Goal: Information Seeking & Learning: Learn about a topic

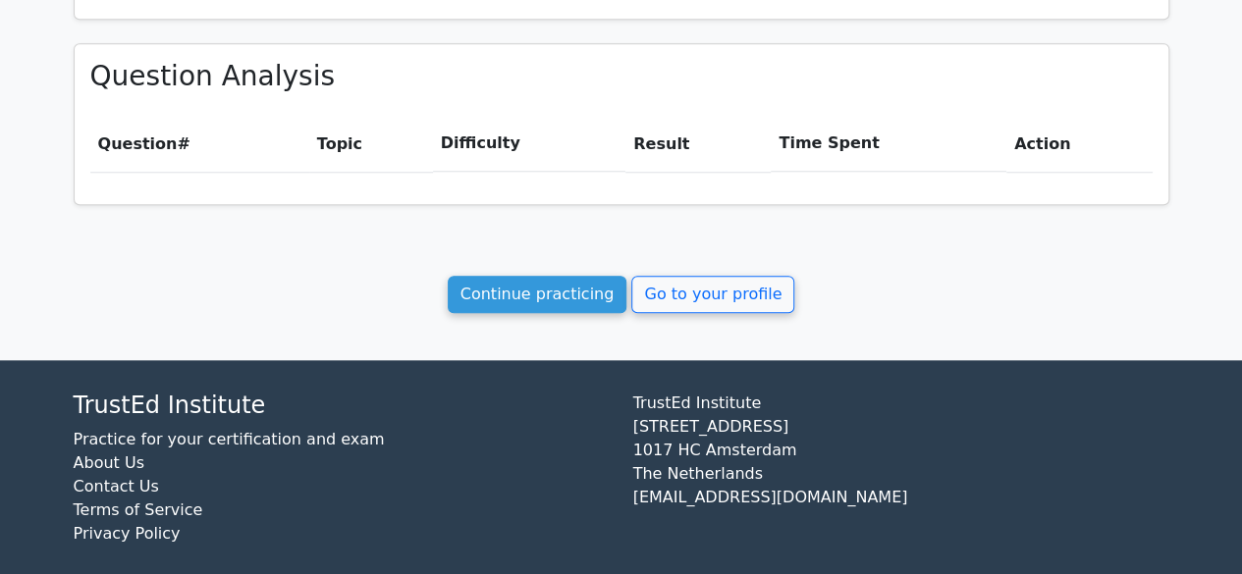
scroll to position [850, 0]
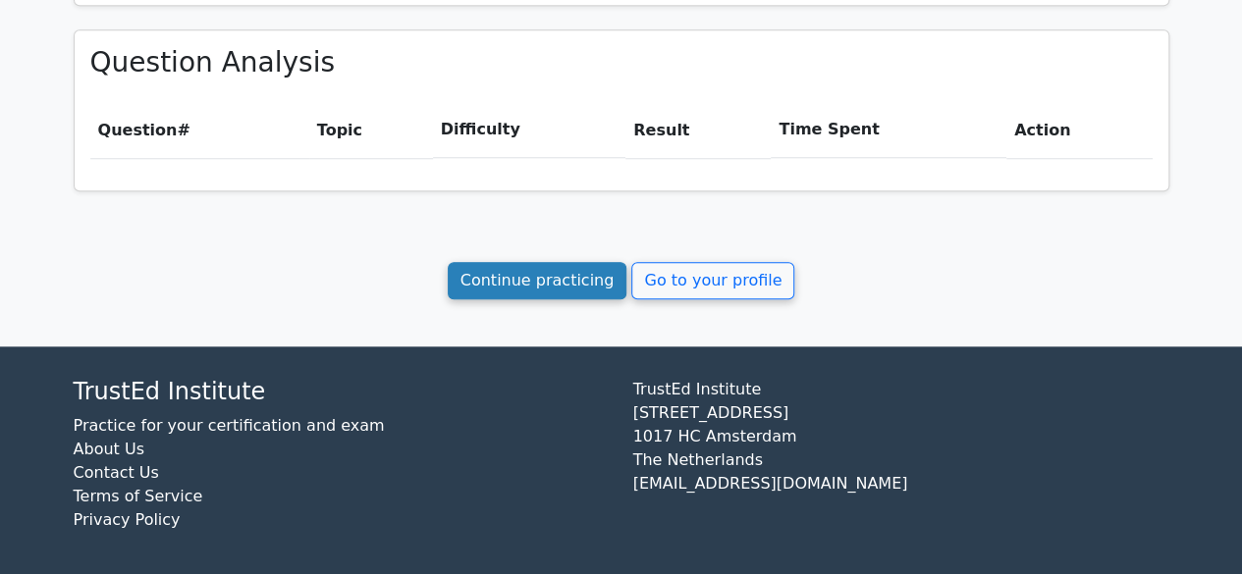
click at [539, 286] on link "Continue practicing" at bounding box center [538, 280] width 180 height 37
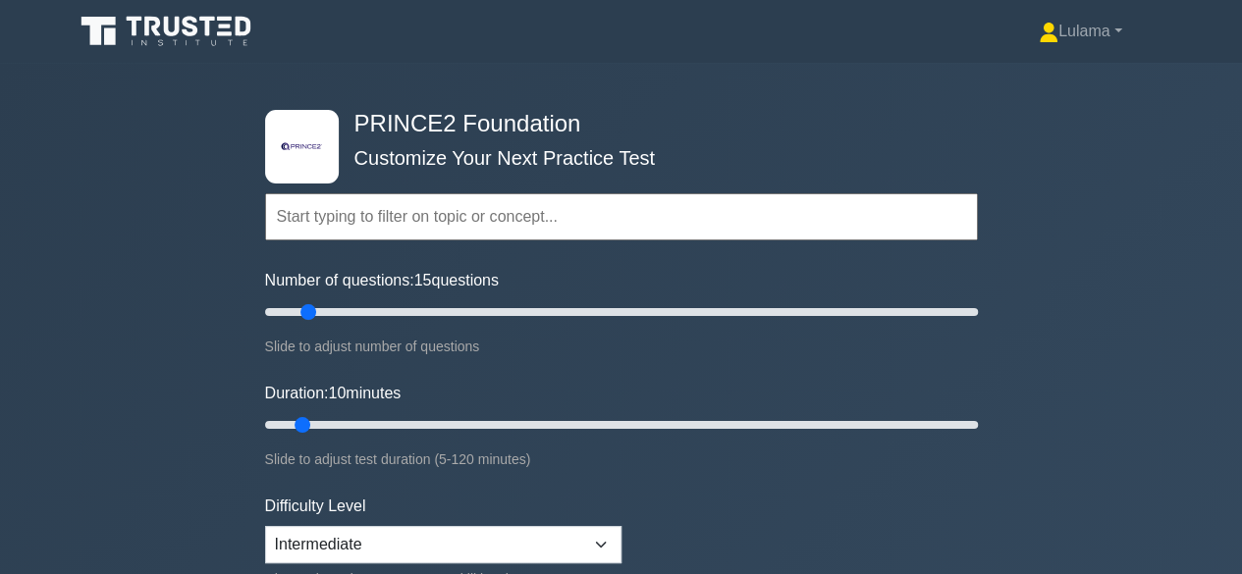
type input "10"
click at [297, 311] on input "Number of questions: 10 questions" at bounding box center [621, 312] width 713 height 24
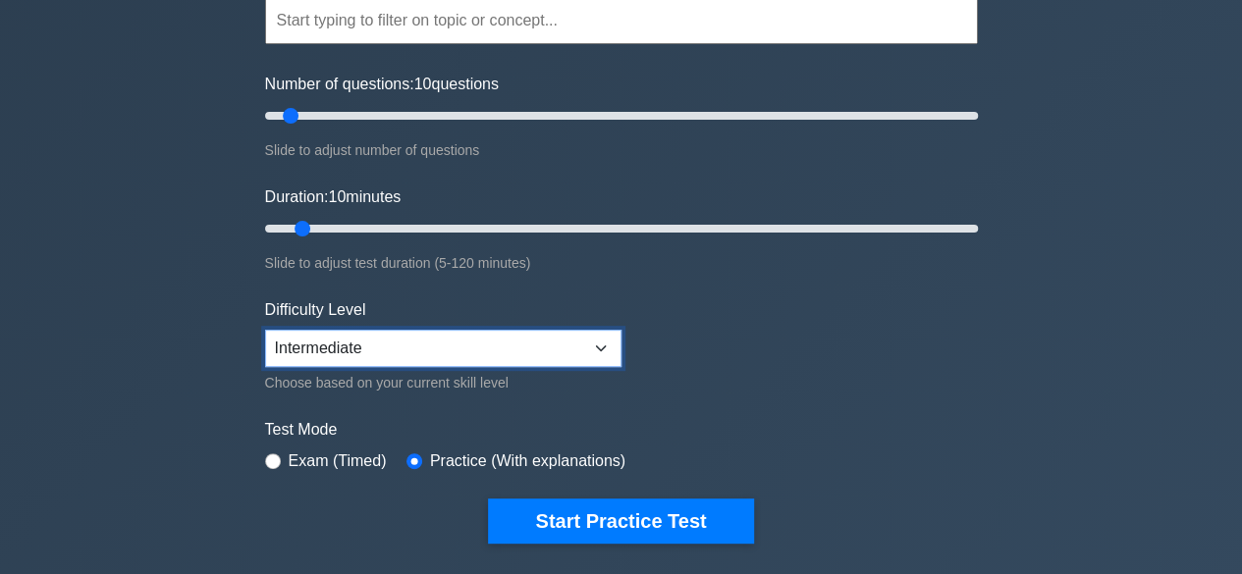
click at [600, 343] on select "Beginner Intermediate Expert" at bounding box center [443, 348] width 356 height 37
click at [265, 330] on select "Beginner Intermediate Expert" at bounding box center [443, 348] width 356 height 37
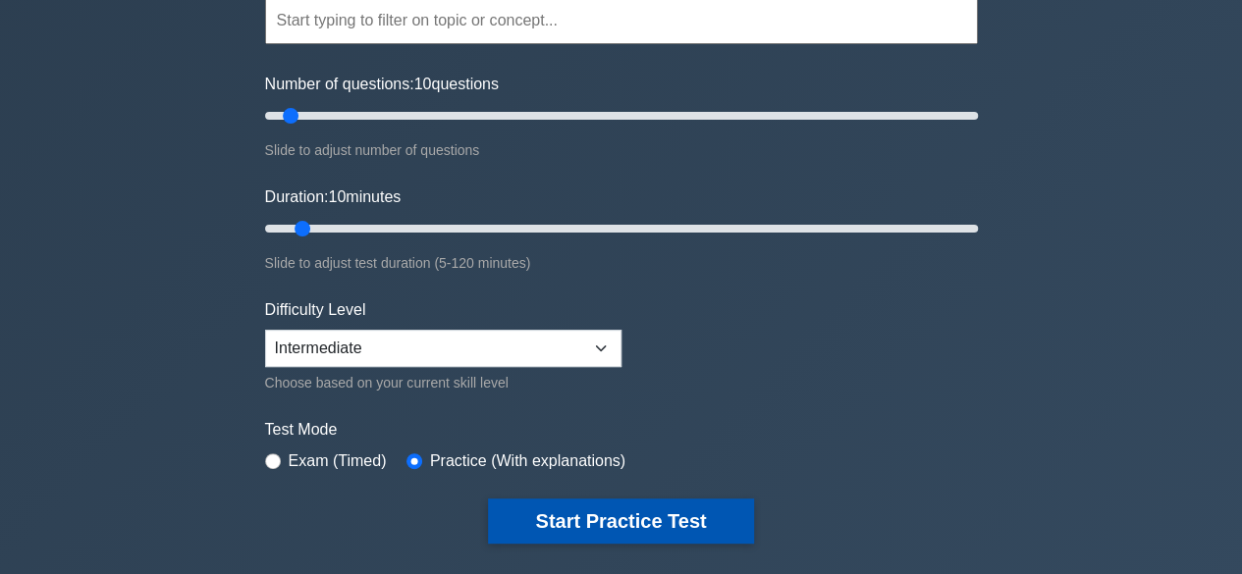
click at [584, 518] on button "Start Practice Test" at bounding box center [620, 521] width 265 height 45
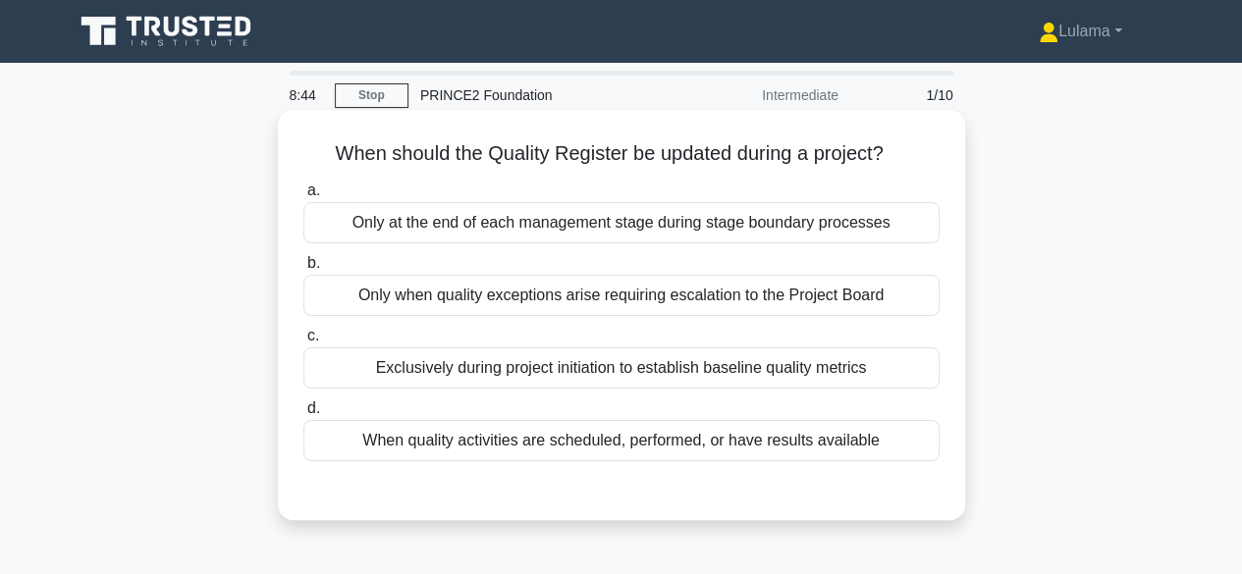
click at [784, 443] on div "When quality activities are scheduled, performed, or have results available" at bounding box center [621, 440] width 636 height 41
click at [303, 415] on input "d. When quality activities are scheduled, performed, or have results available" at bounding box center [303, 409] width 0 height 13
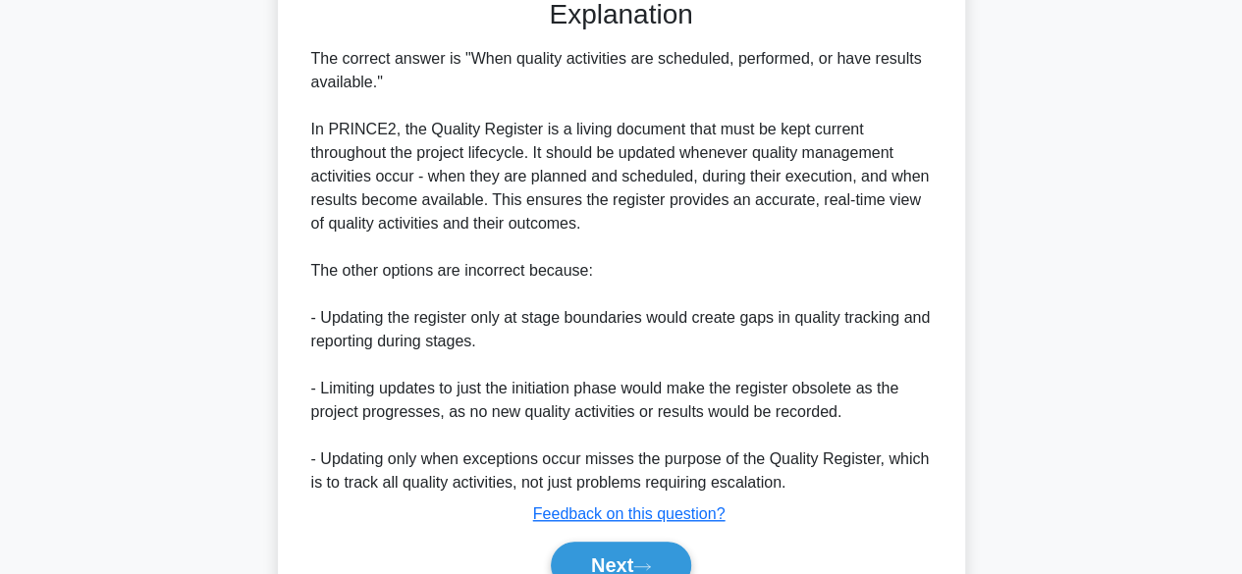
scroll to position [586, 0]
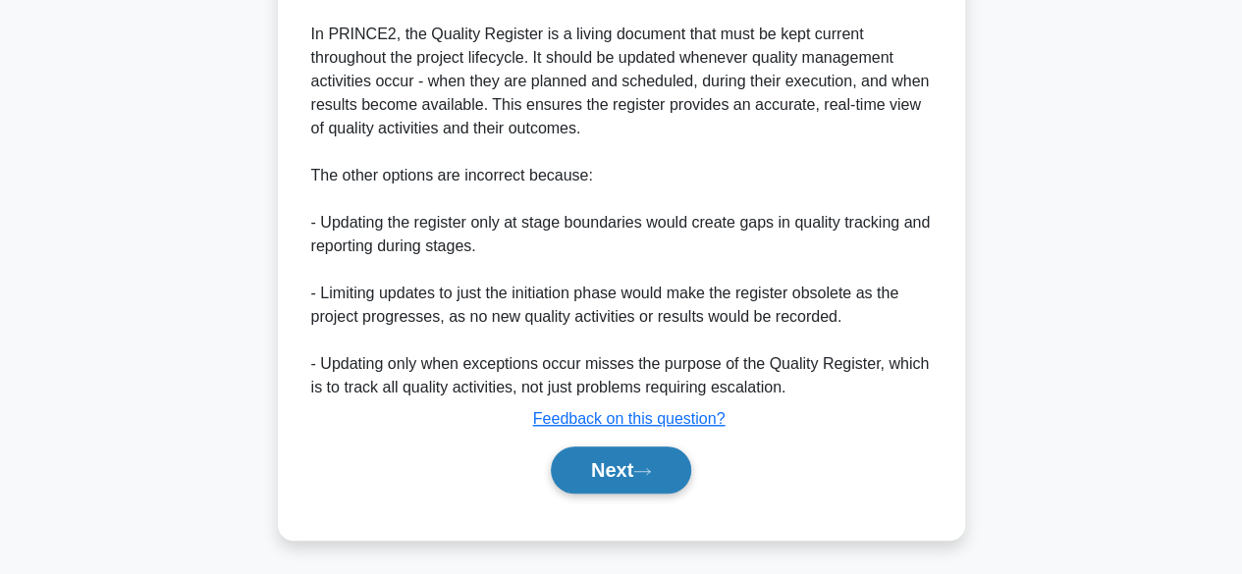
click at [619, 465] on button "Next" at bounding box center [621, 470] width 140 height 47
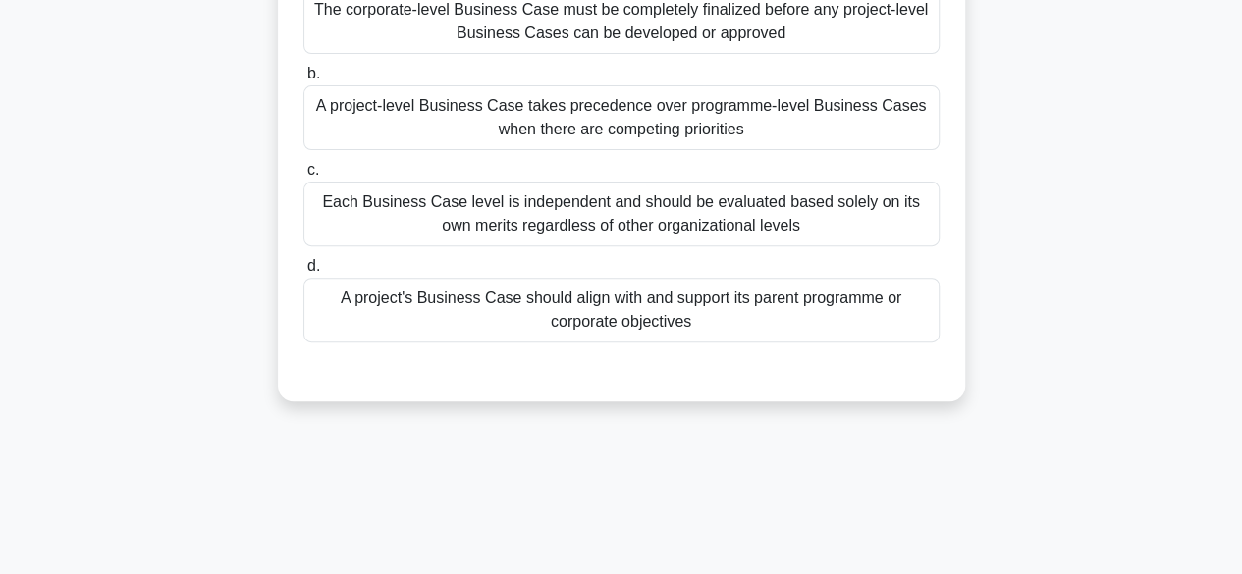
scroll to position [93, 0]
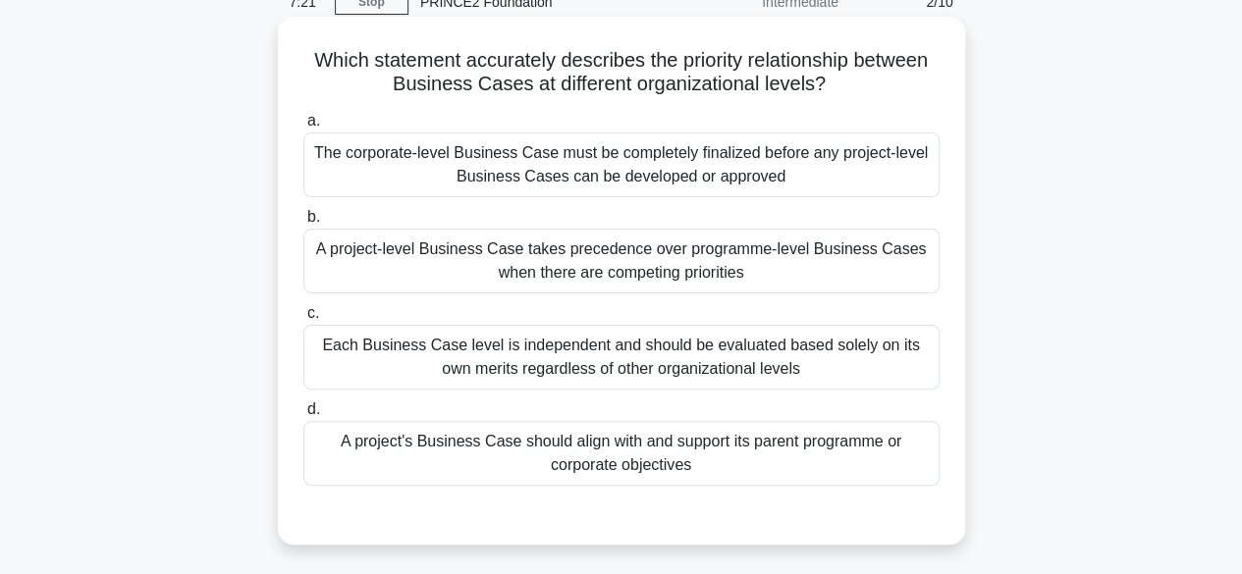
click at [566, 443] on div "A project's Business Case should align with and support its parent programme or…" at bounding box center [621, 453] width 636 height 65
click at [303, 416] on input "d. A project's Business Case should align with and support its parent programme…" at bounding box center [303, 410] width 0 height 13
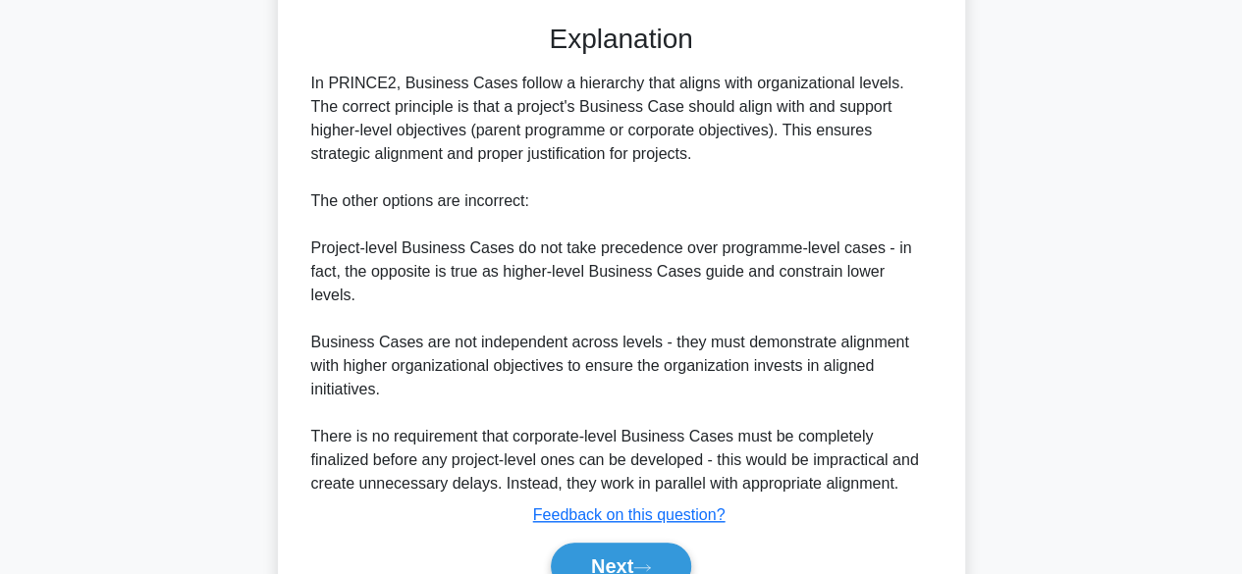
scroll to position [657, 0]
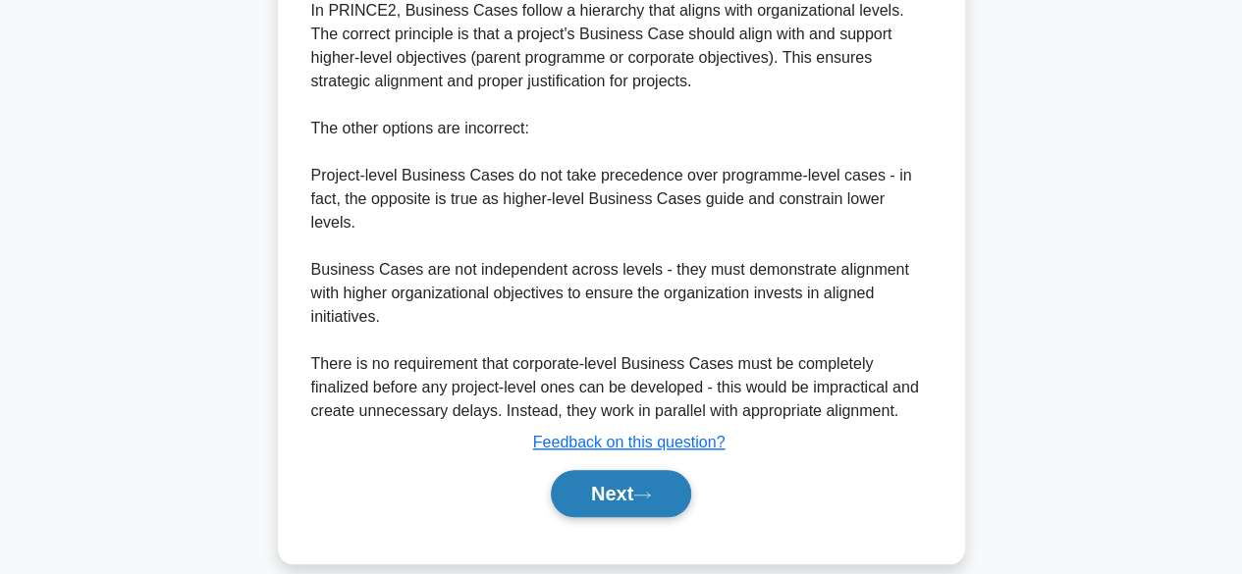
click at [617, 470] on button "Next" at bounding box center [621, 493] width 140 height 47
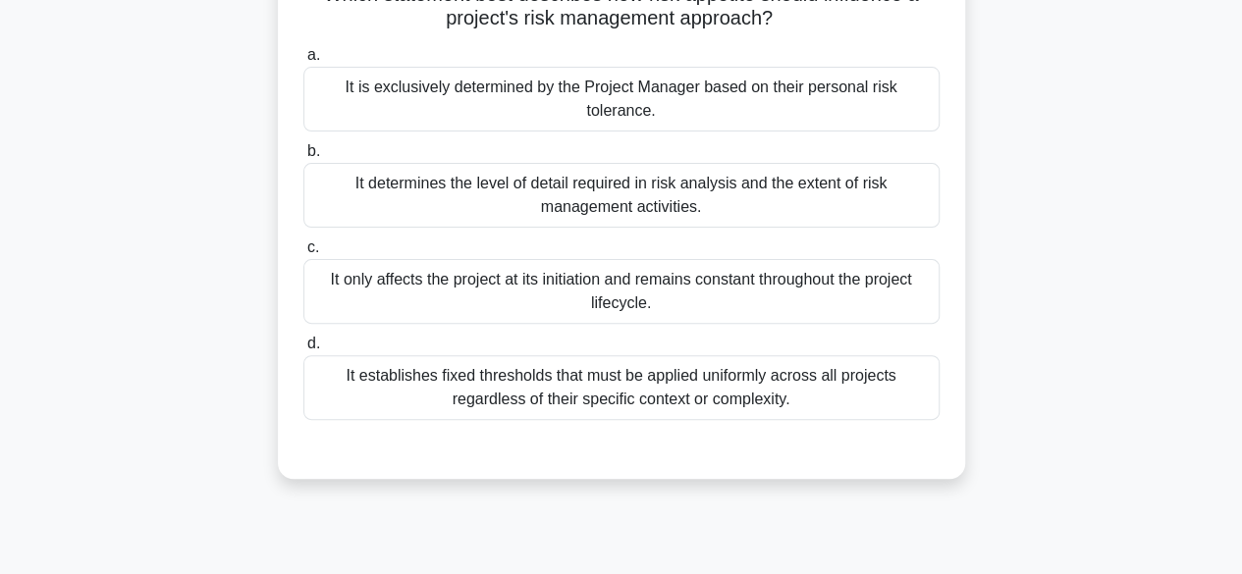
scroll to position [174, 0]
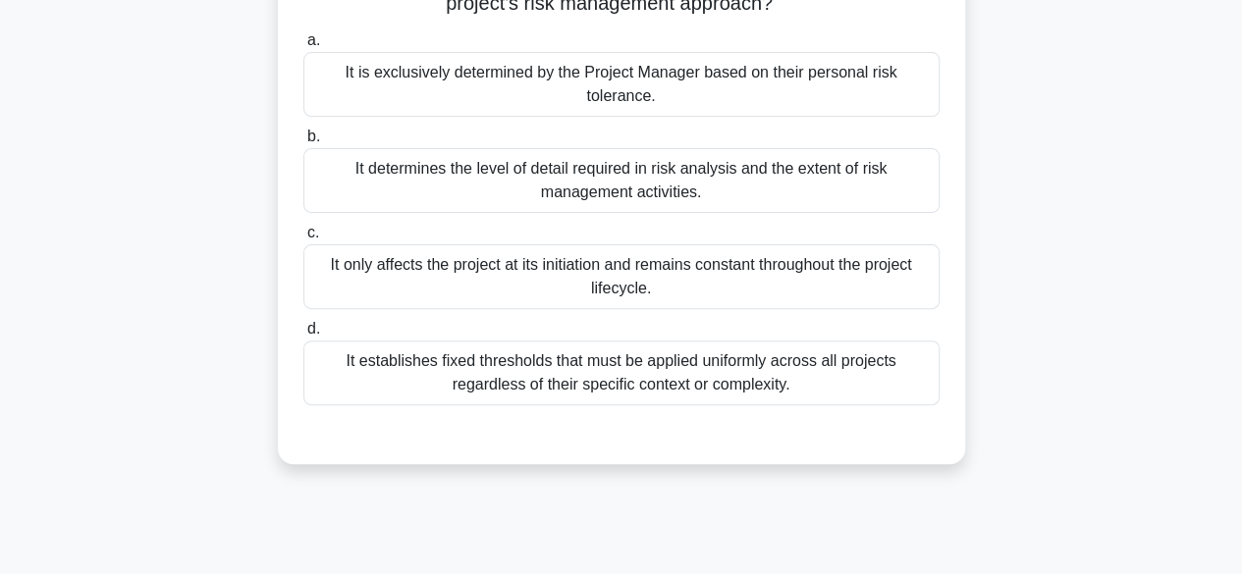
click at [649, 189] on div "It determines the level of detail required in risk analysis and the extent of r…" at bounding box center [621, 180] width 636 height 65
click at [303, 143] on input "b. It determines the level of detail required in risk analysis and the extent o…" at bounding box center [303, 137] width 0 height 13
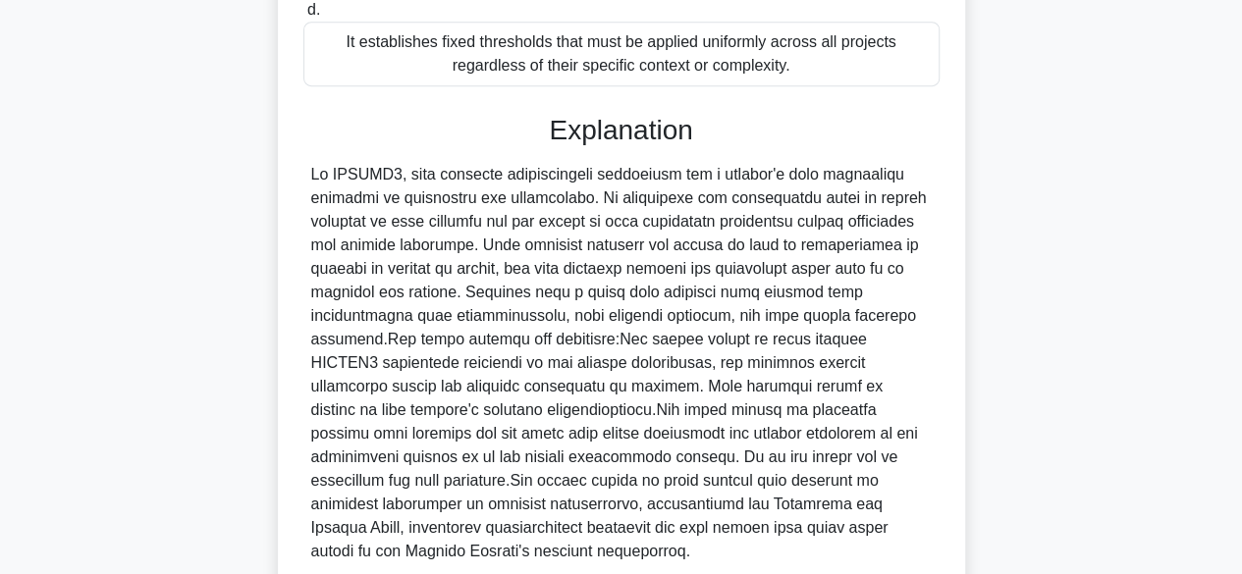
scroll to position [633, 0]
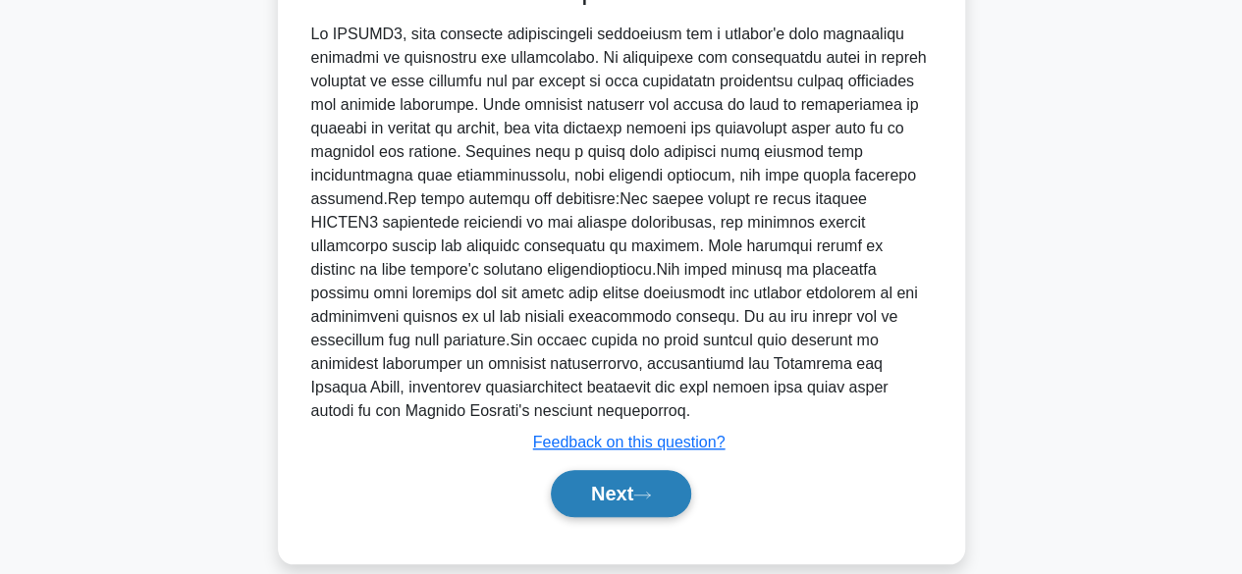
click at [597, 470] on button "Next" at bounding box center [621, 493] width 140 height 47
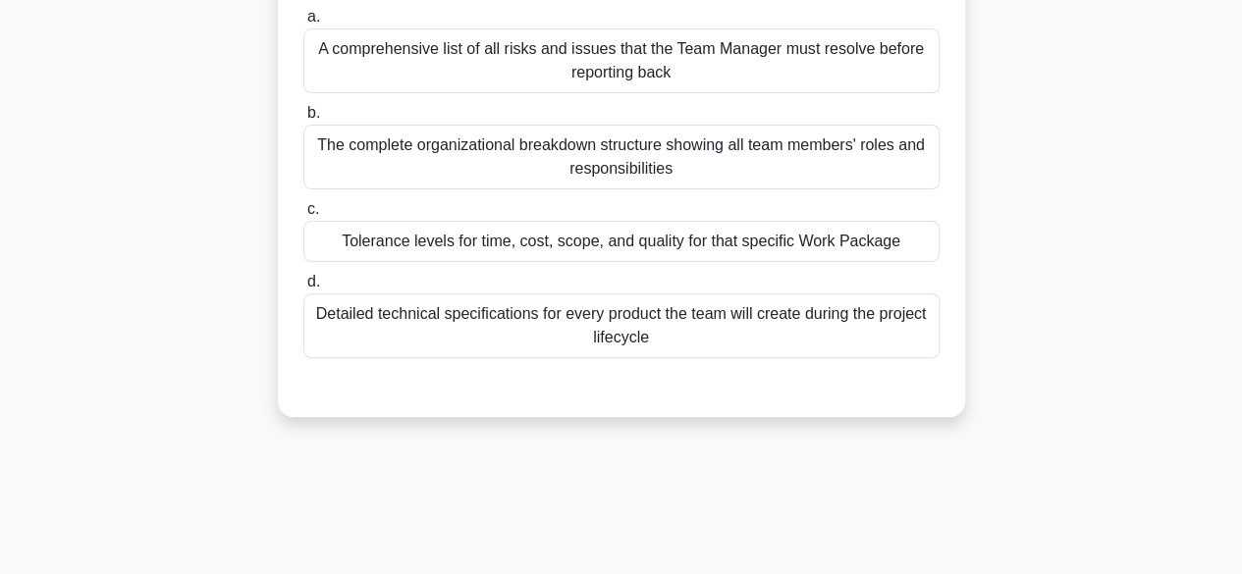
scroll to position [93, 0]
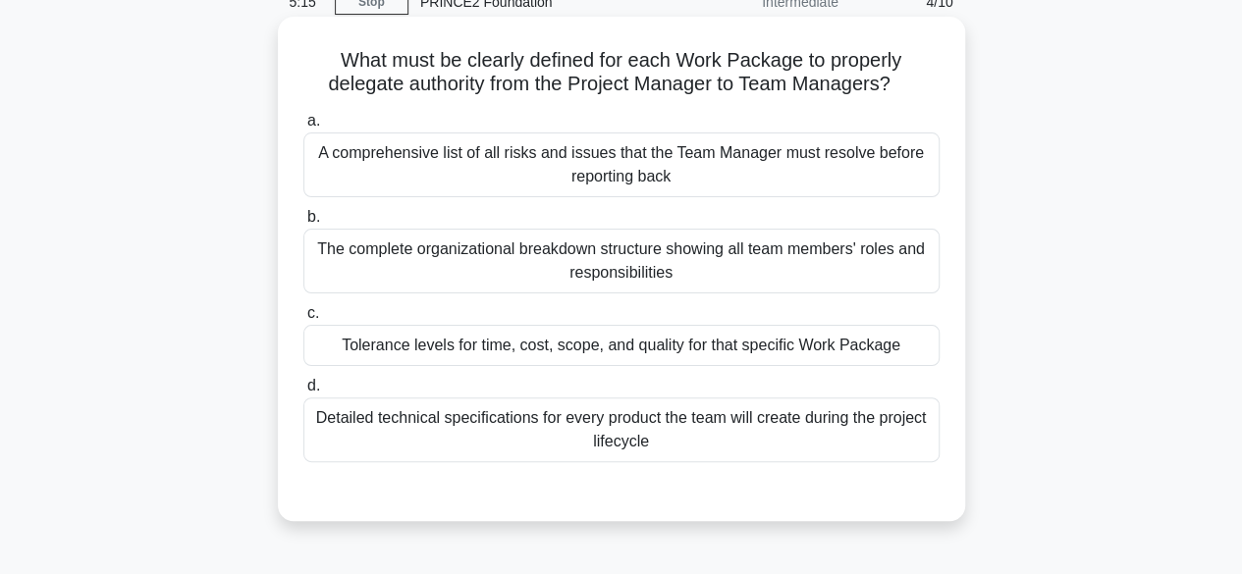
click at [607, 349] on div "Tolerance levels for time, cost, scope, and quality for that specific Work Pack…" at bounding box center [621, 345] width 636 height 41
click at [303, 320] on input "c. Tolerance levels for time, cost, scope, and quality for that specific Work P…" at bounding box center [303, 313] width 0 height 13
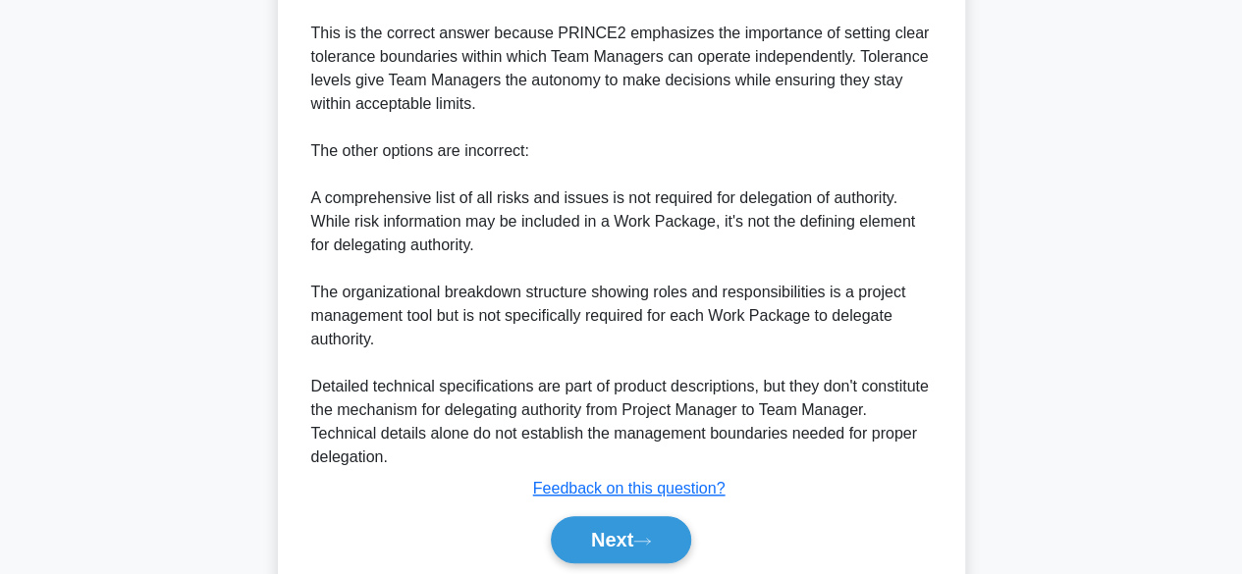
scroll to position [798, 0]
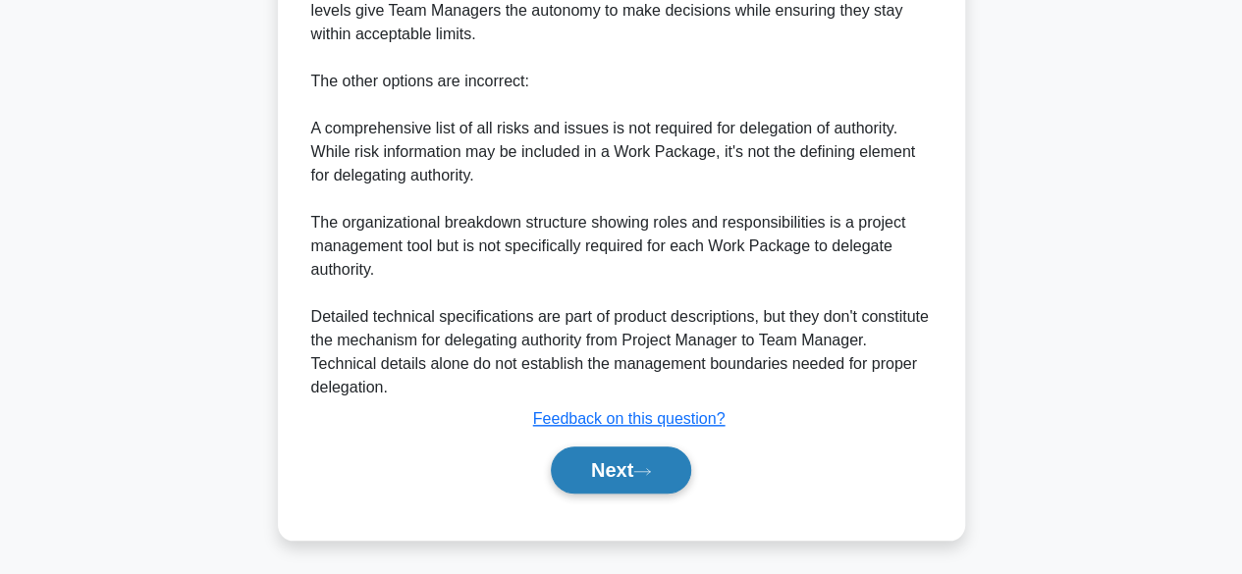
click at [620, 462] on button "Next" at bounding box center [621, 470] width 140 height 47
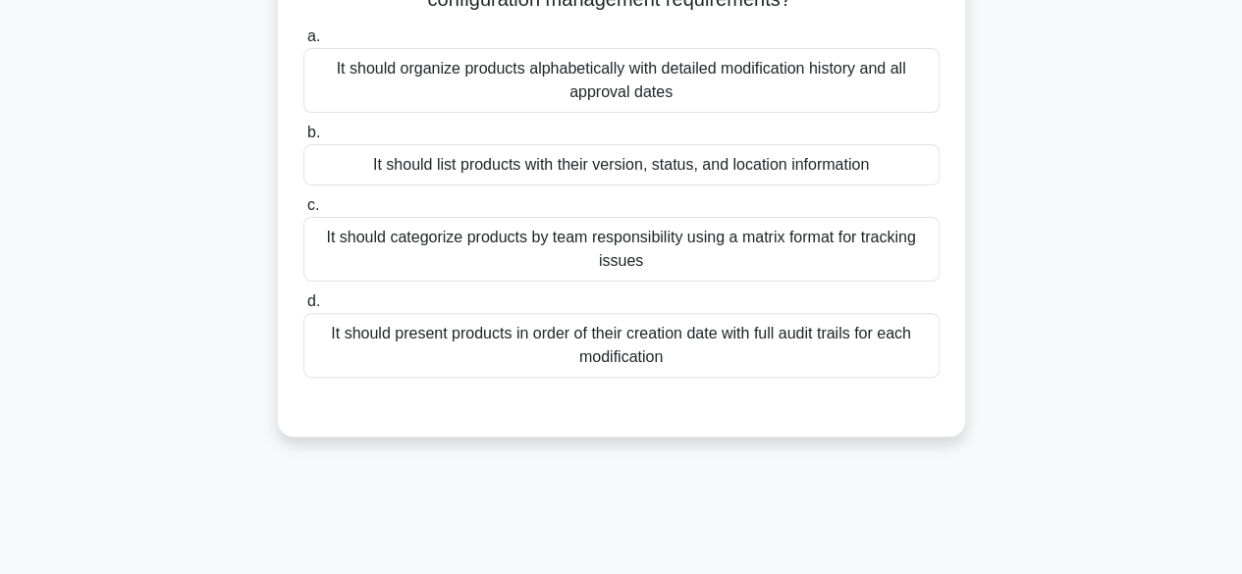
scroll to position [0, 0]
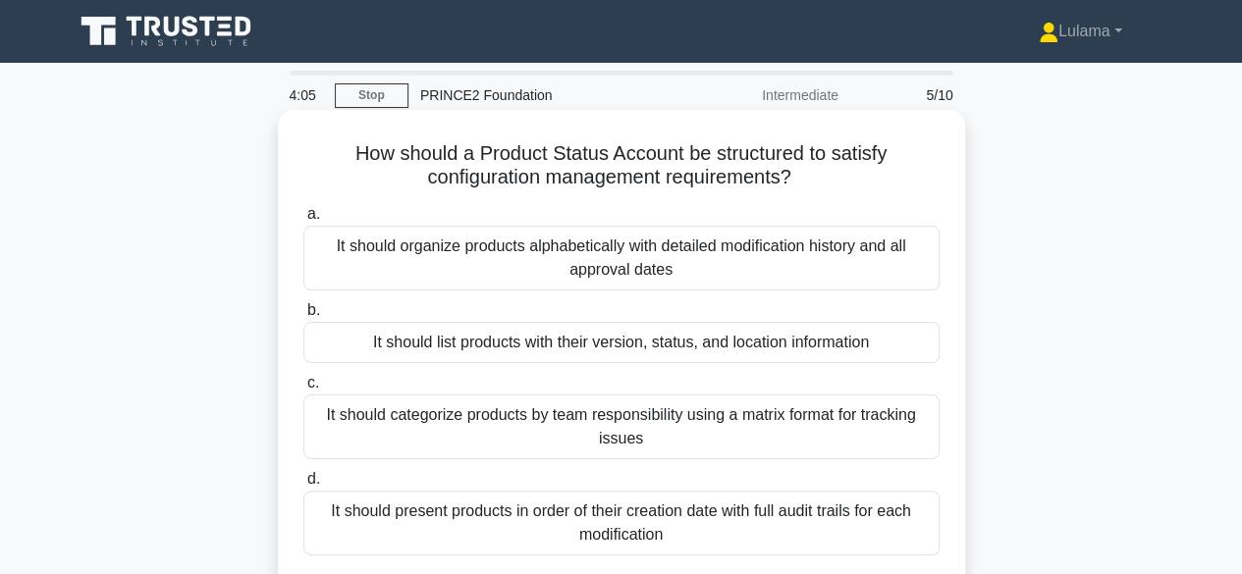
click at [719, 348] on div "It should list products with their version, status, and location information" at bounding box center [621, 342] width 636 height 41
click at [303, 317] on input "b. It should list products with their version, status, and location information" at bounding box center [303, 310] width 0 height 13
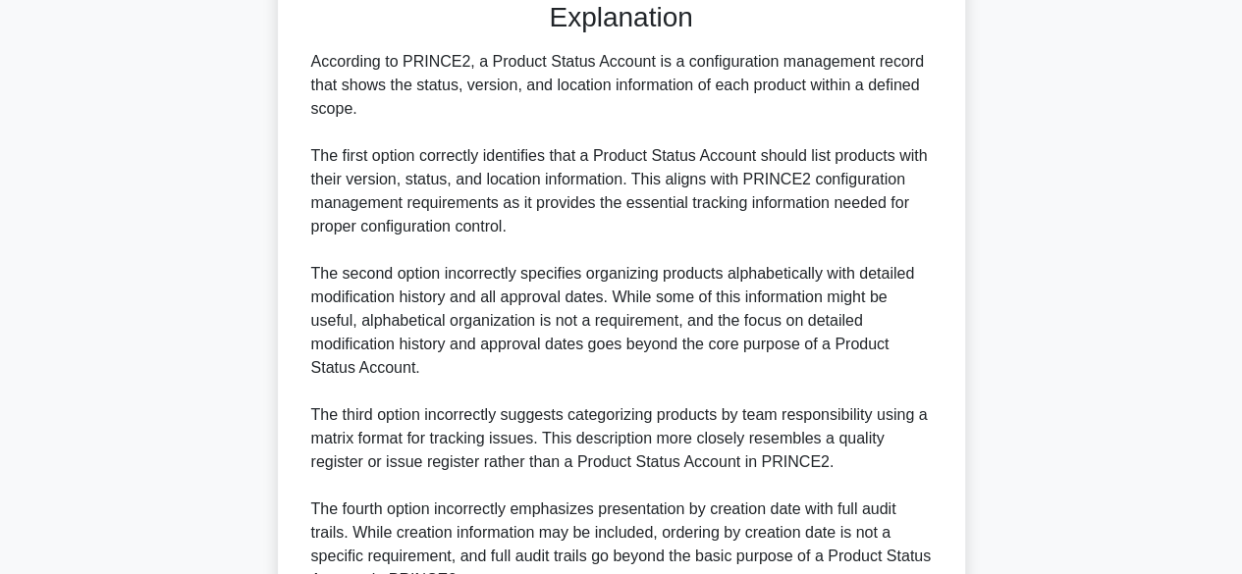
scroll to position [775, 0]
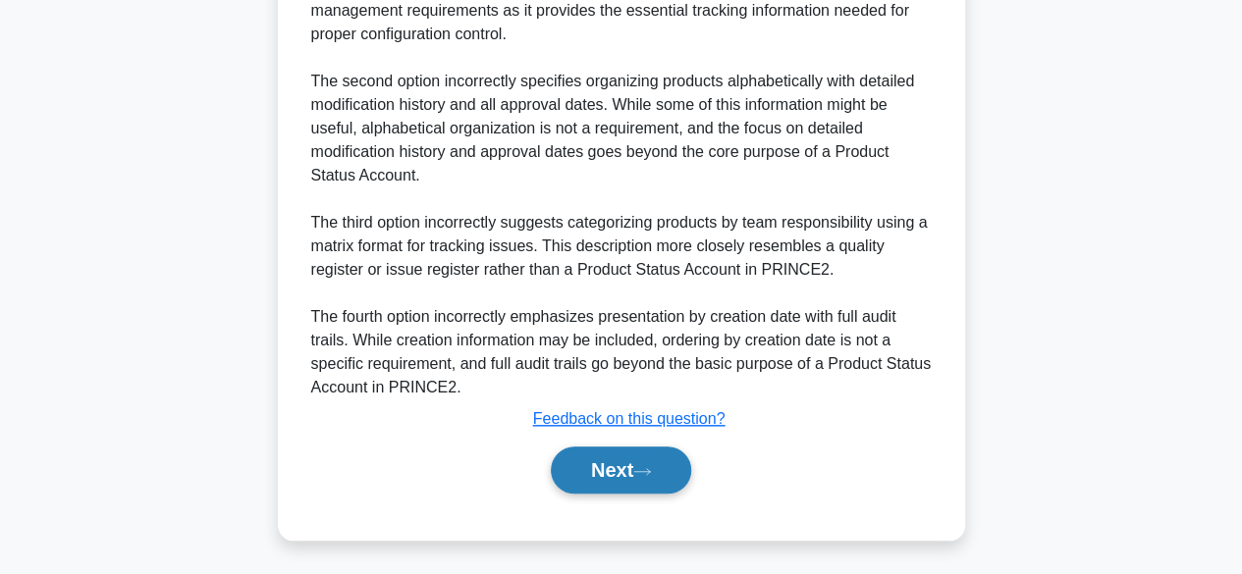
click at [615, 470] on button "Next" at bounding box center [621, 470] width 140 height 47
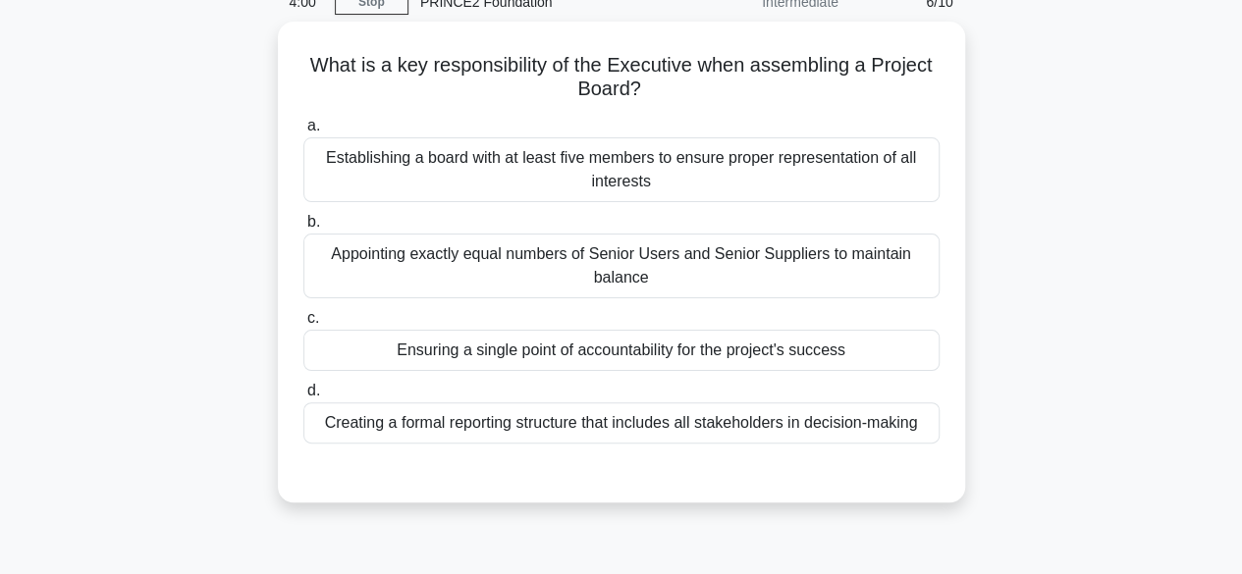
scroll to position [0, 0]
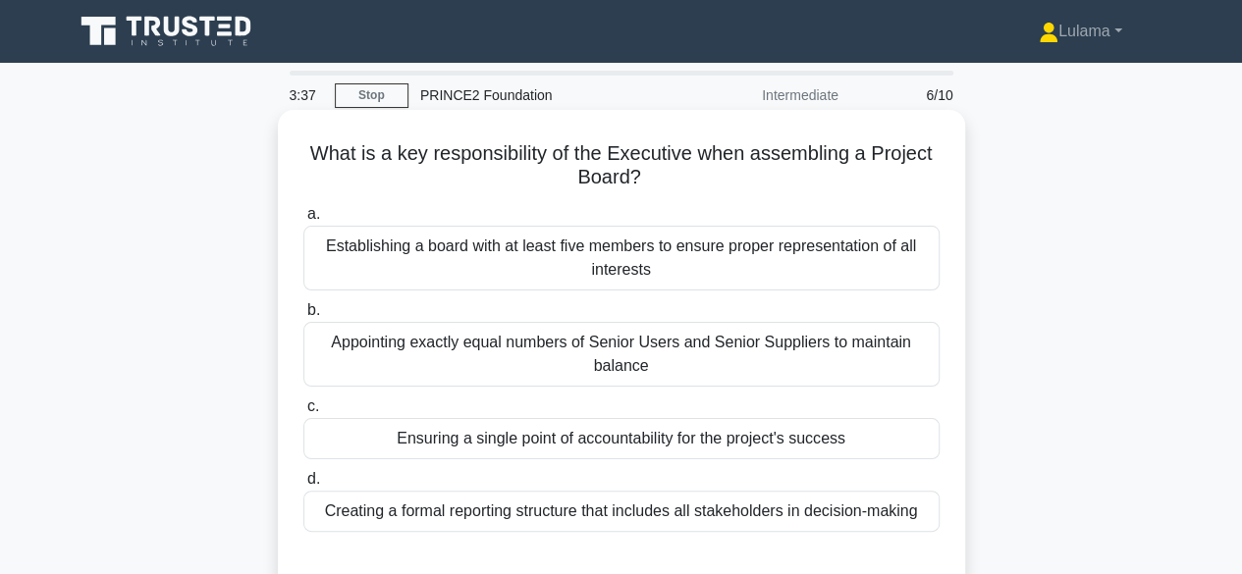
click at [677, 441] on div "Ensuring a single point of accountability for the project's success" at bounding box center [621, 438] width 636 height 41
click at [303, 413] on input "c. Ensuring a single point of accountability for the project's success" at bounding box center [303, 407] width 0 height 13
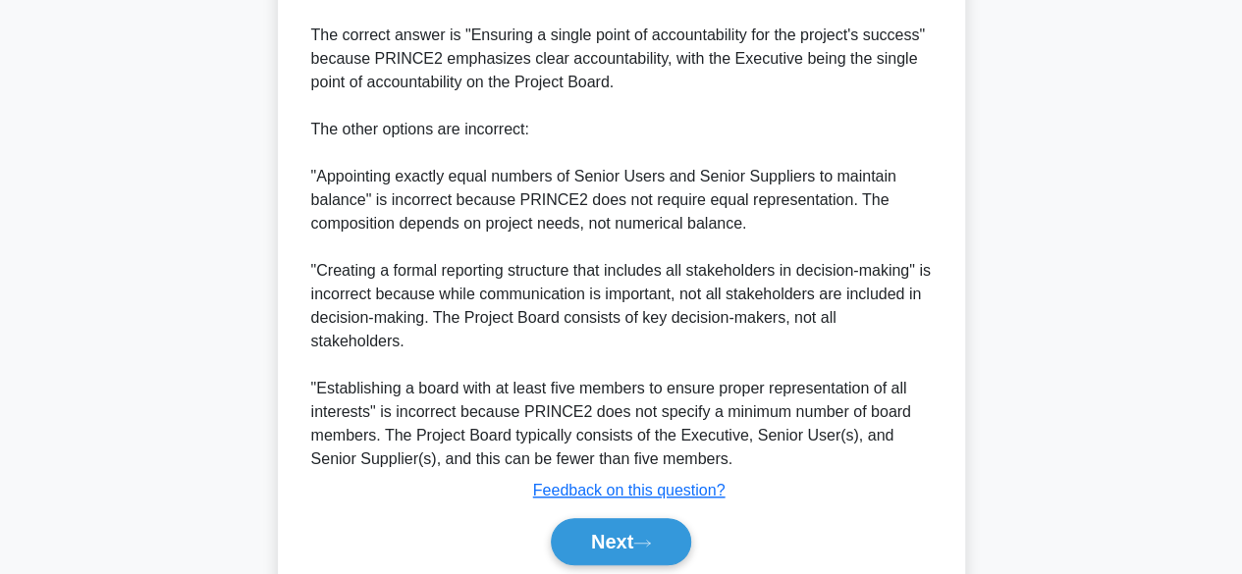
scroll to position [751, 0]
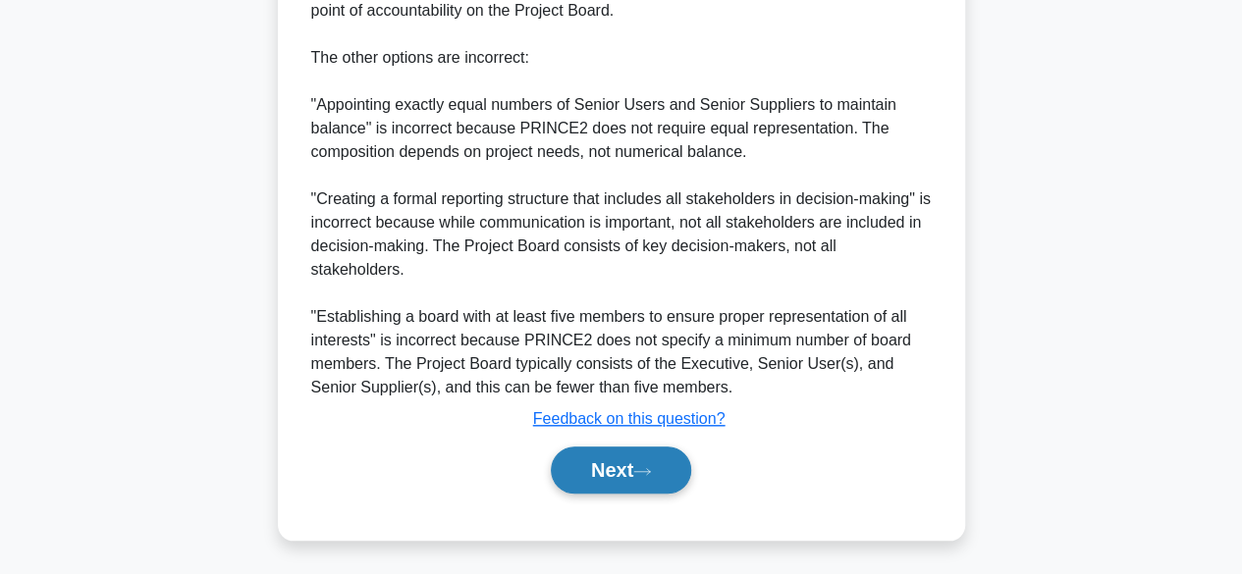
click at [599, 468] on button "Next" at bounding box center [621, 470] width 140 height 47
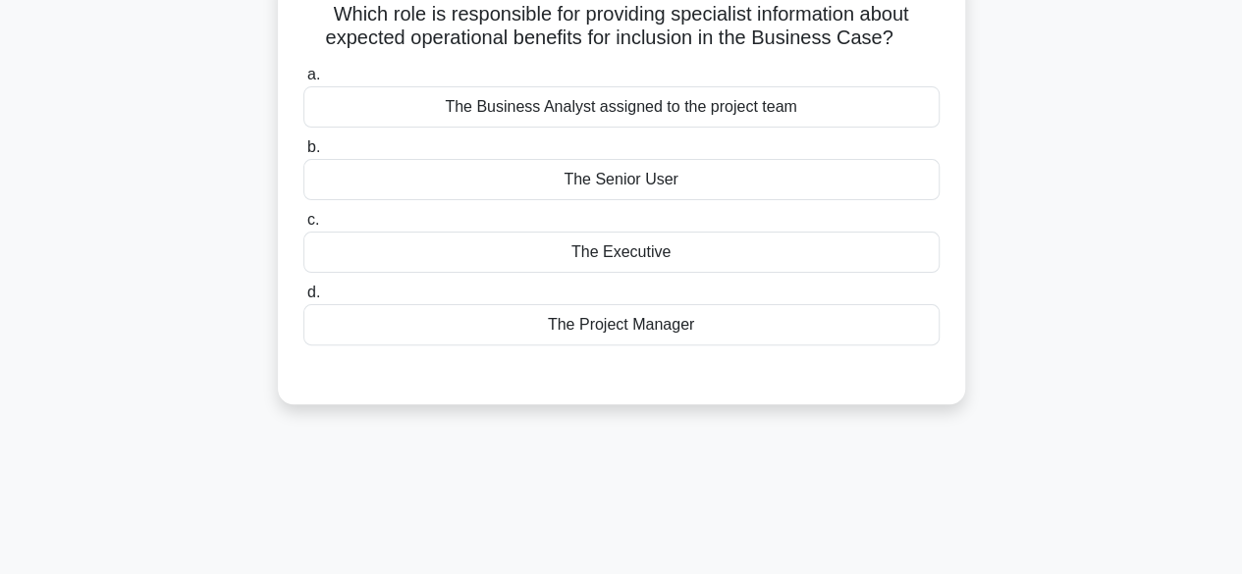
scroll to position [0, 0]
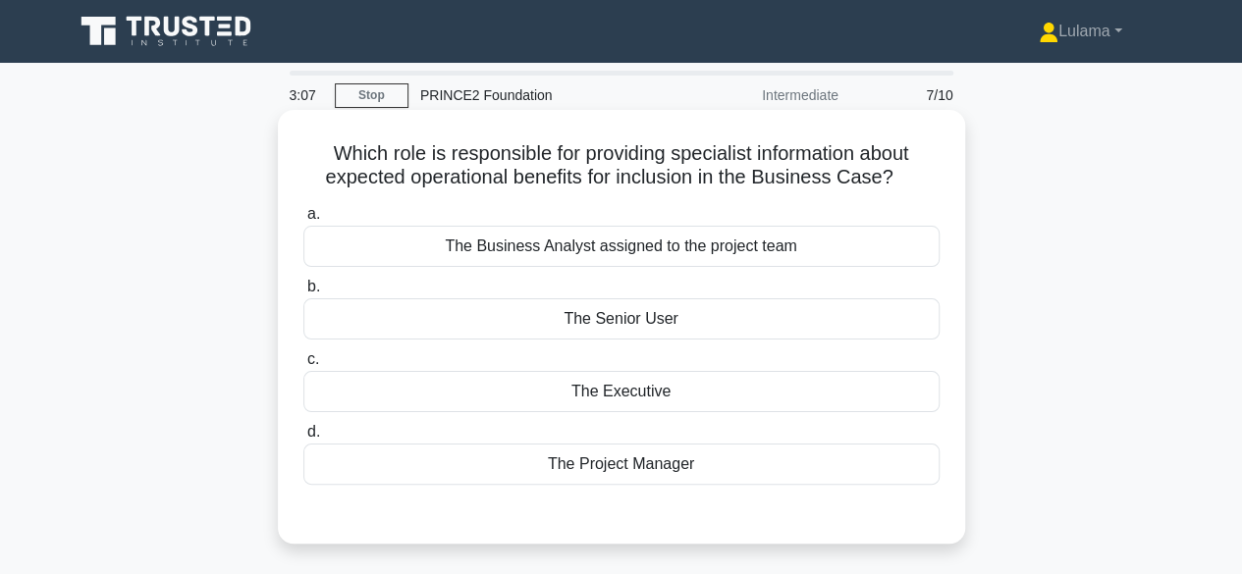
click at [616, 323] on div "The Senior User" at bounding box center [621, 319] width 636 height 41
click at [303, 294] on input "b. The Senior User" at bounding box center [303, 287] width 0 height 13
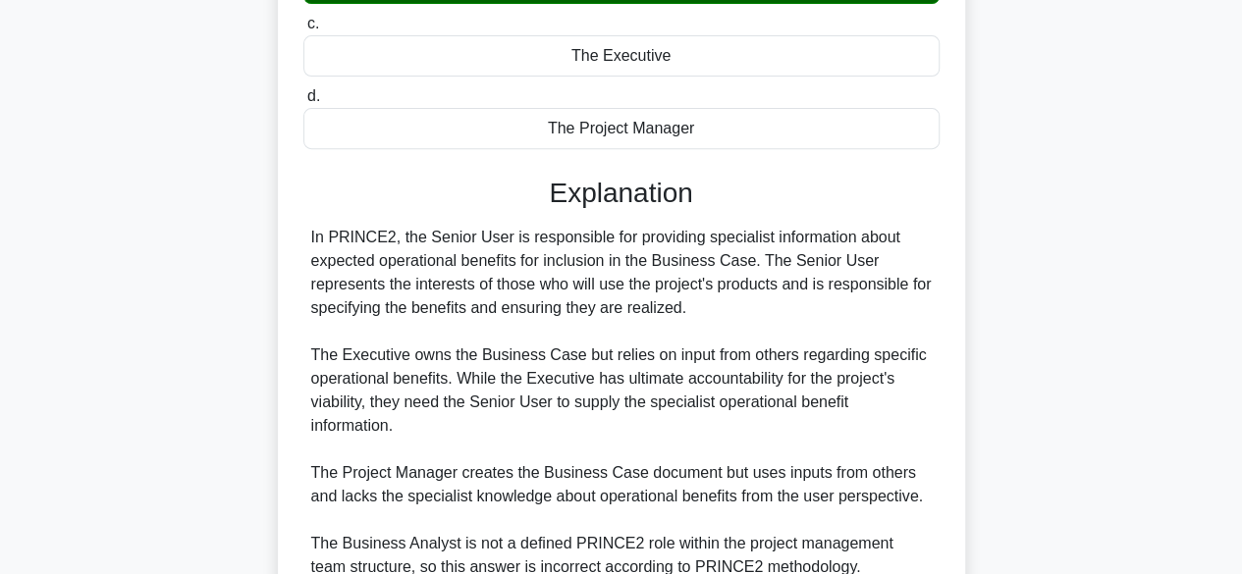
scroll to position [491, 0]
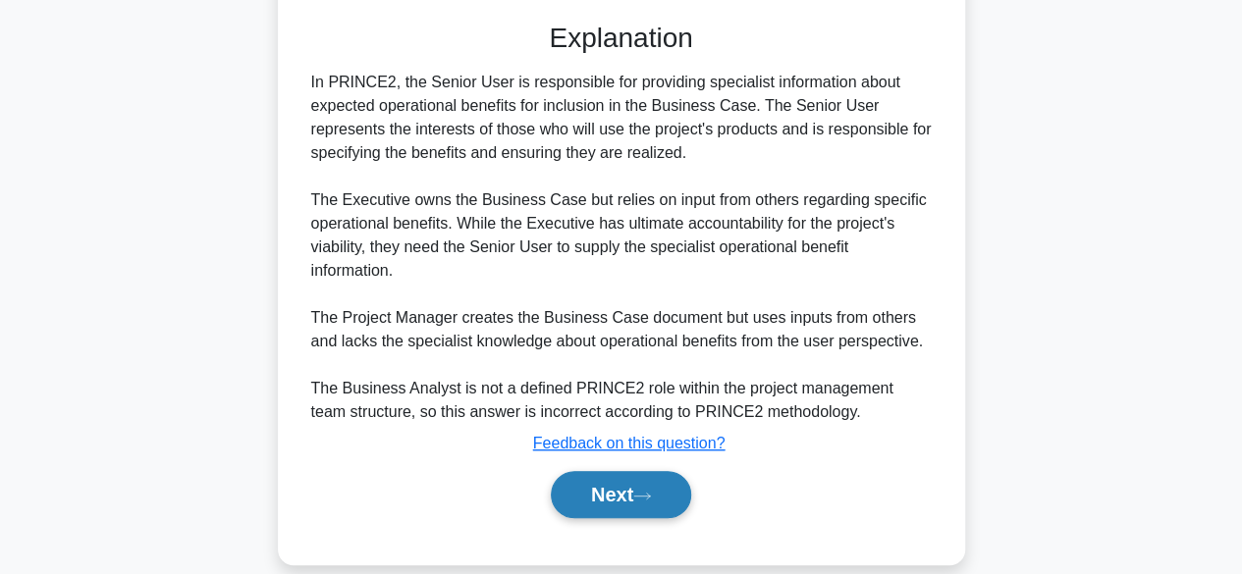
click at [596, 496] on button "Next" at bounding box center [621, 494] width 140 height 47
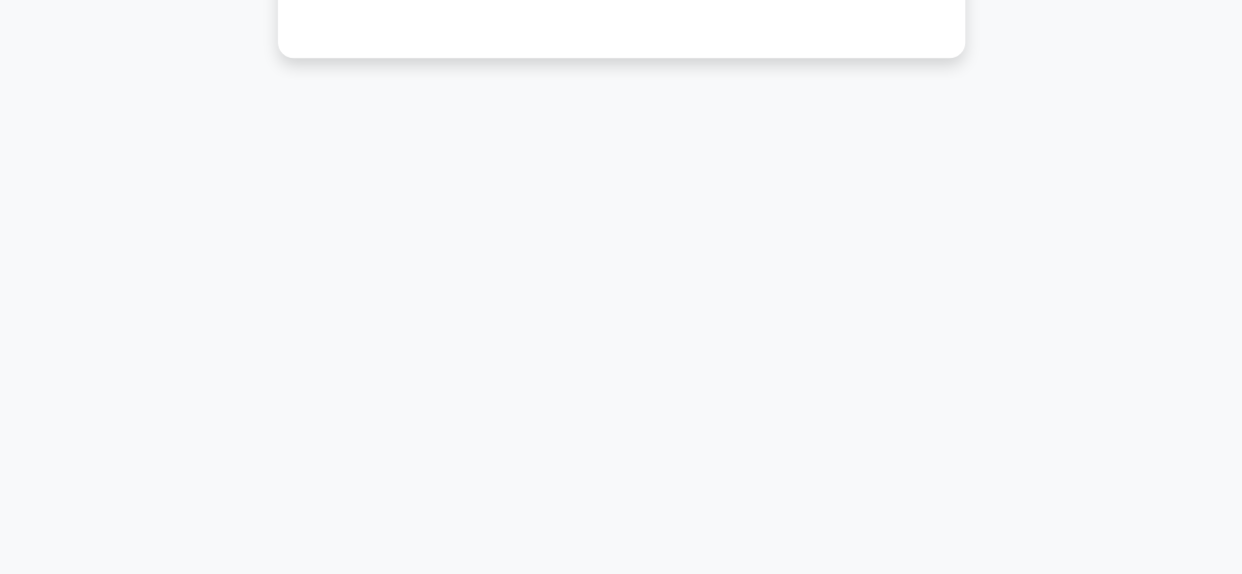
scroll to position [0, 0]
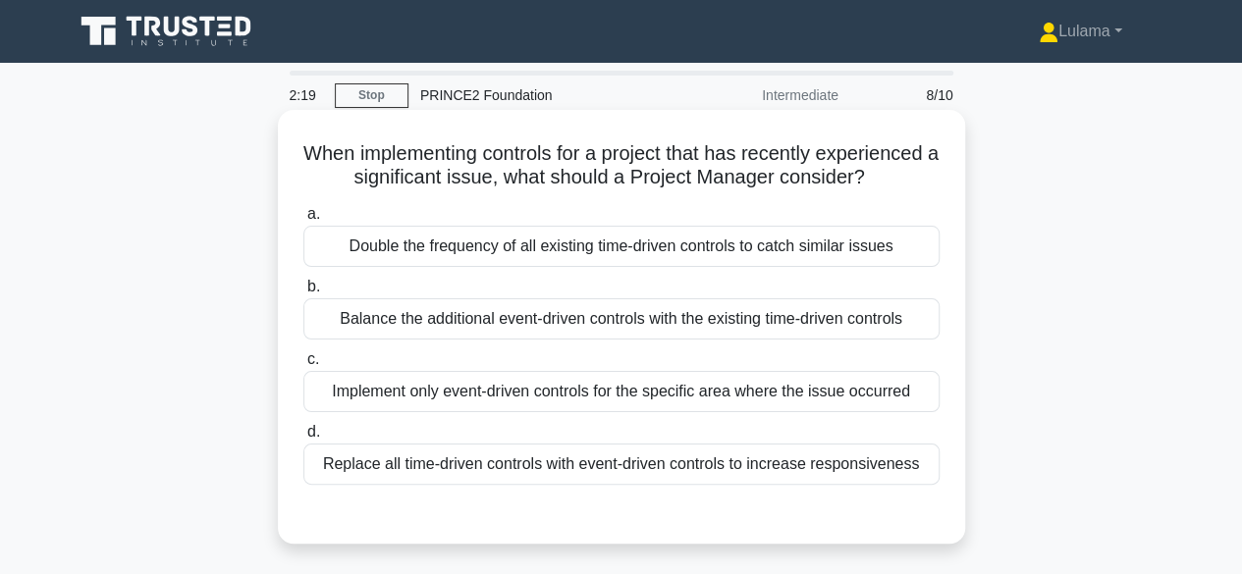
click at [609, 485] on div "Replace all time-driven controls with event-driven controls to increase respons…" at bounding box center [621, 464] width 636 height 41
click at [303, 439] on input "d. Replace all time-driven controls with event-driven controls to increase resp…" at bounding box center [303, 432] width 0 height 13
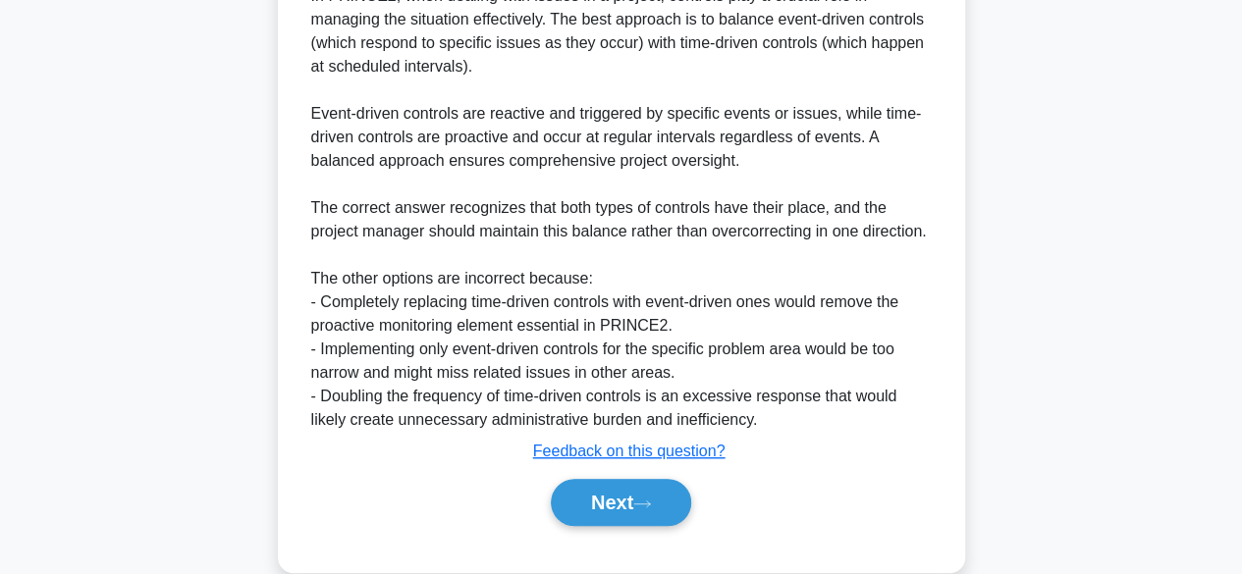
scroll to position [636, 0]
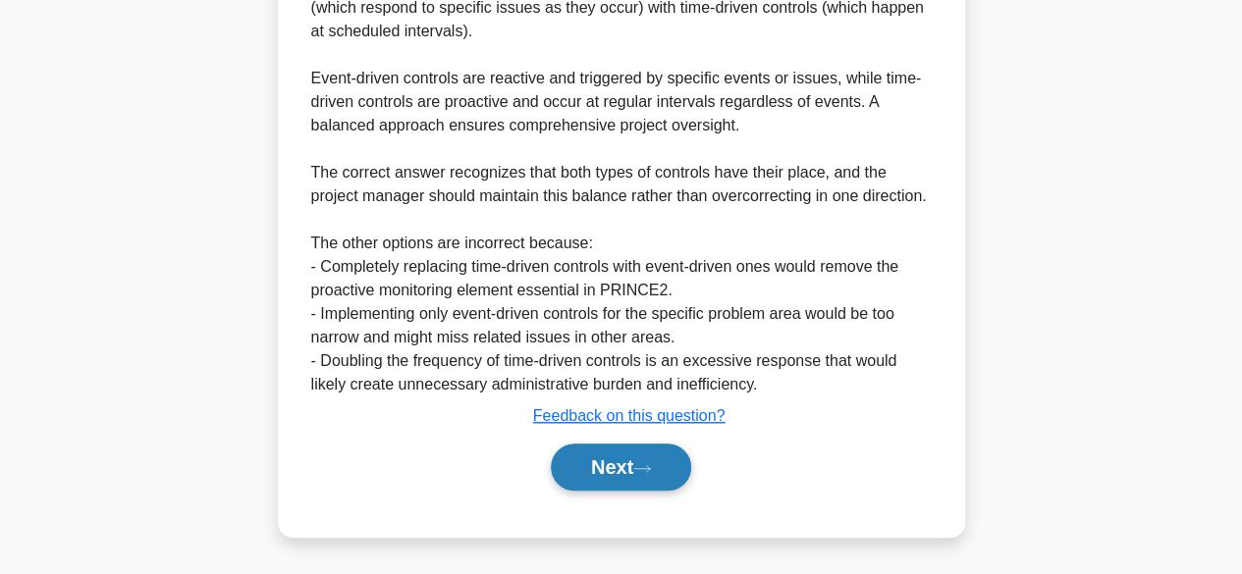
click at [603, 466] on button "Next" at bounding box center [621, 467] width 140 height 47
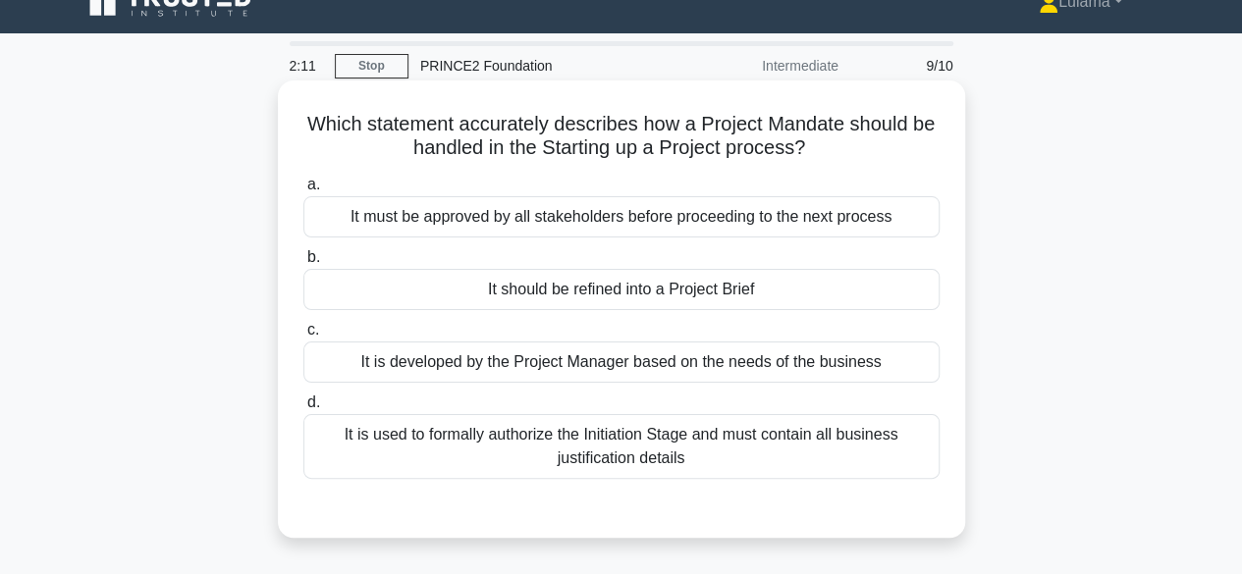
scroll to position [0, 0]
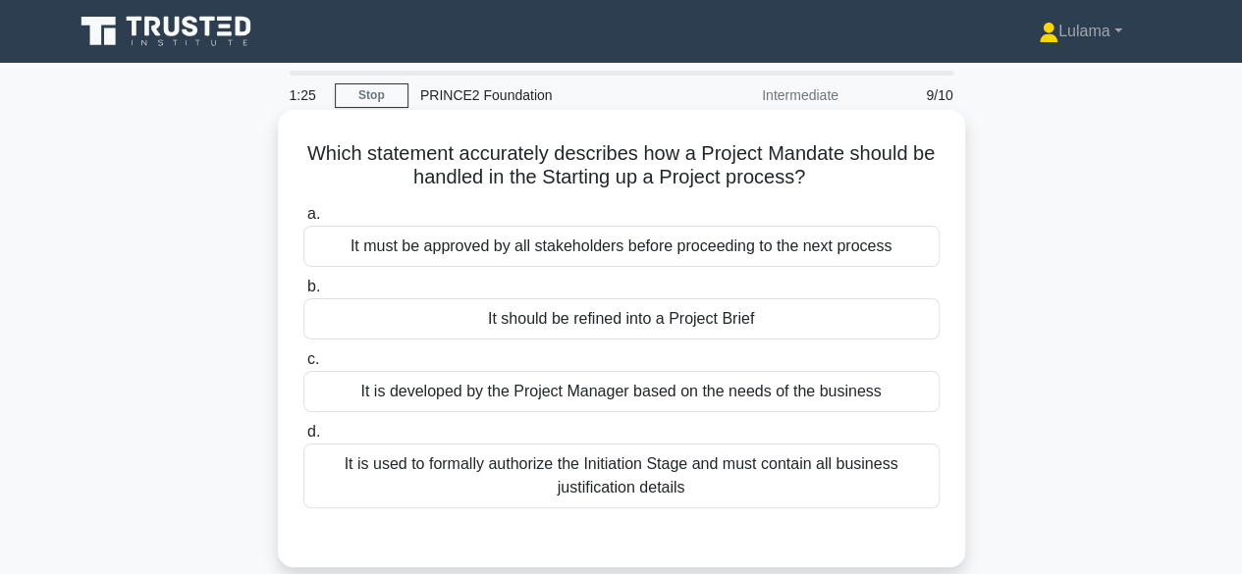
click at [620, 482] on div "It is used to formally authorize the Initiation Stage and must contain all busi…" at bounding box center [621, 476] width 636 height 65
click at [303, 439] on input "d. It is used to formally authorize the Initiation Stage and must contain all b…" at bounding box center [303, 432] width 0 height 13
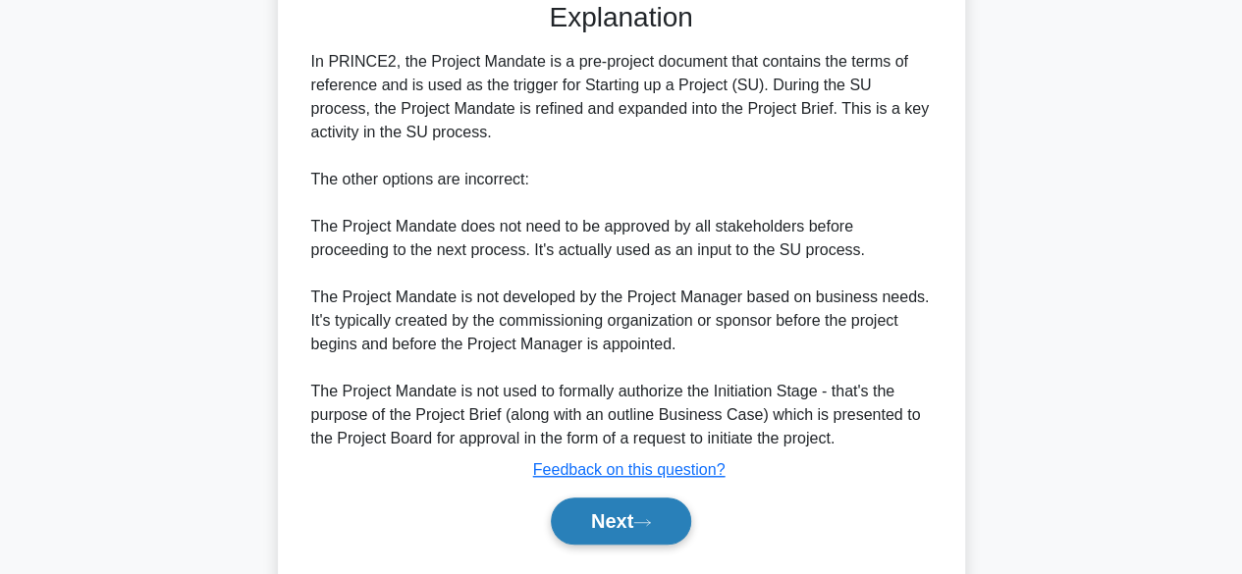
scroll to position [589, 0]
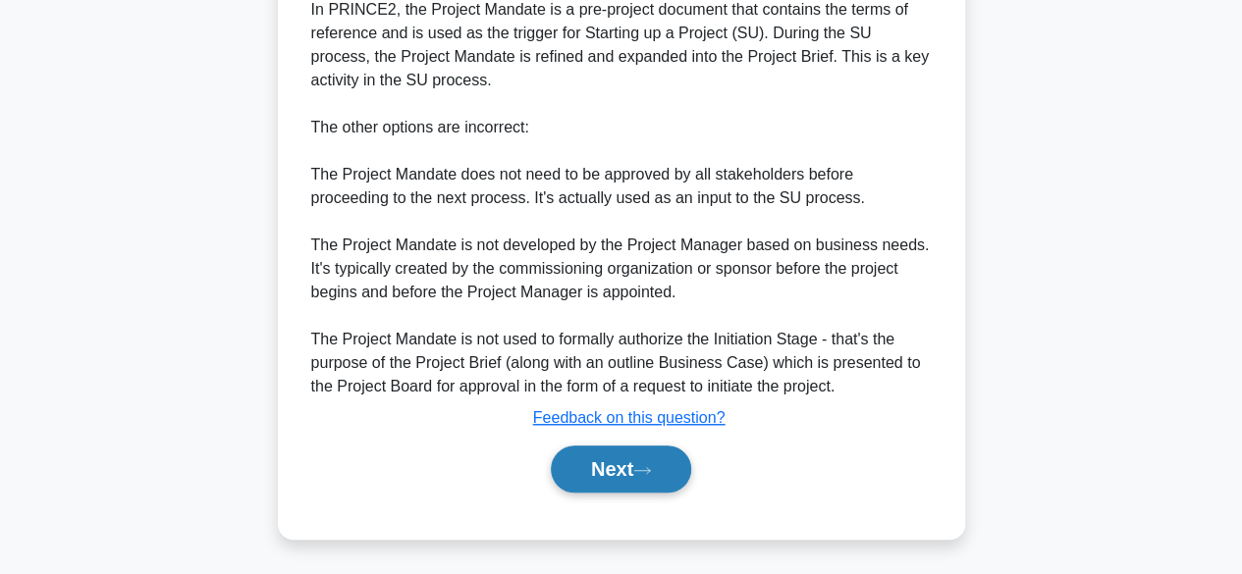
click at [599, 469] on button "Next" at bounding box center [621, 469] width 140 height 47
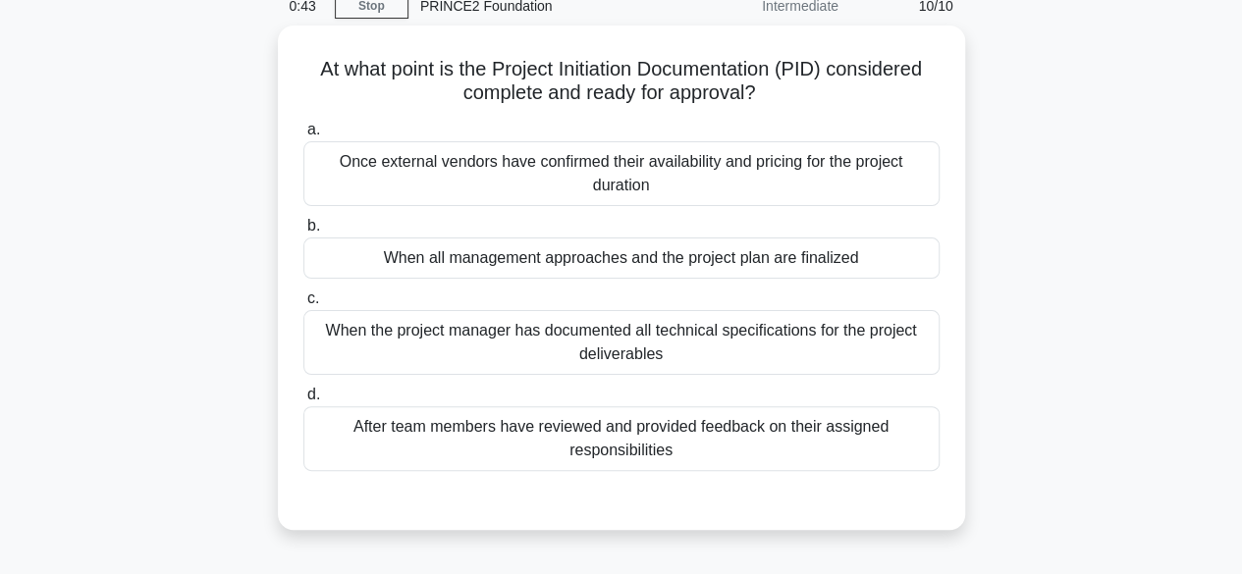
scroll to position [98, 0]
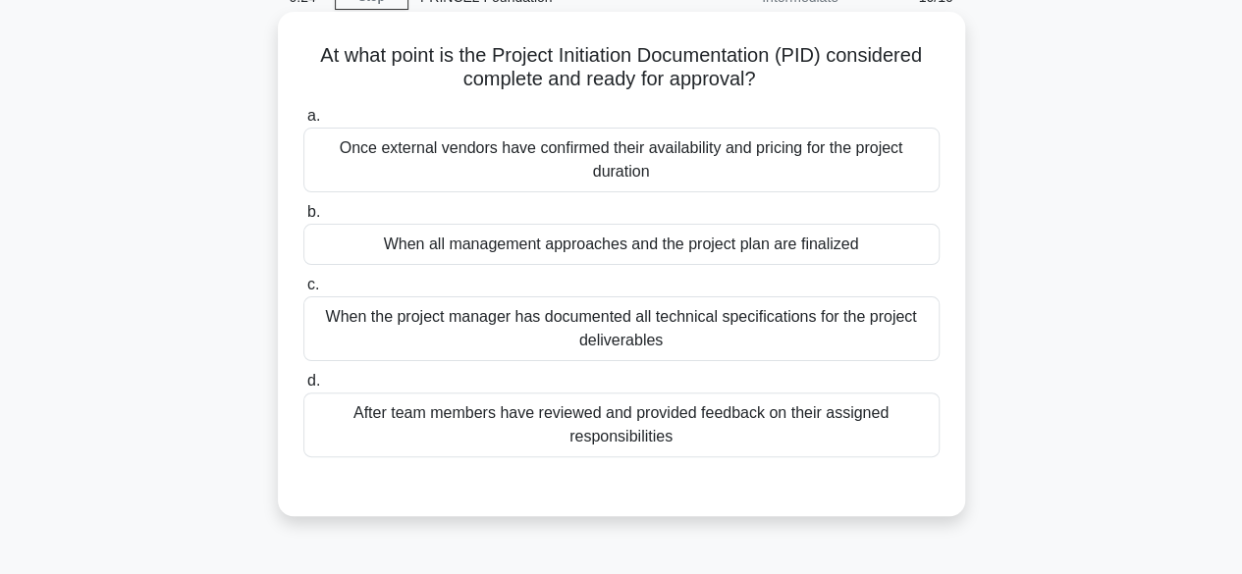
click at [613, 413] on div "After team members have reviewed and provided feedback on their assigned respon…" at bounding box center [621, 425] width 636 height 65
click at [303, 388] on input "d. After team members have reviewed and provided feedback on their assigned res…" at bounding box center [303, 381] width 0 height 13
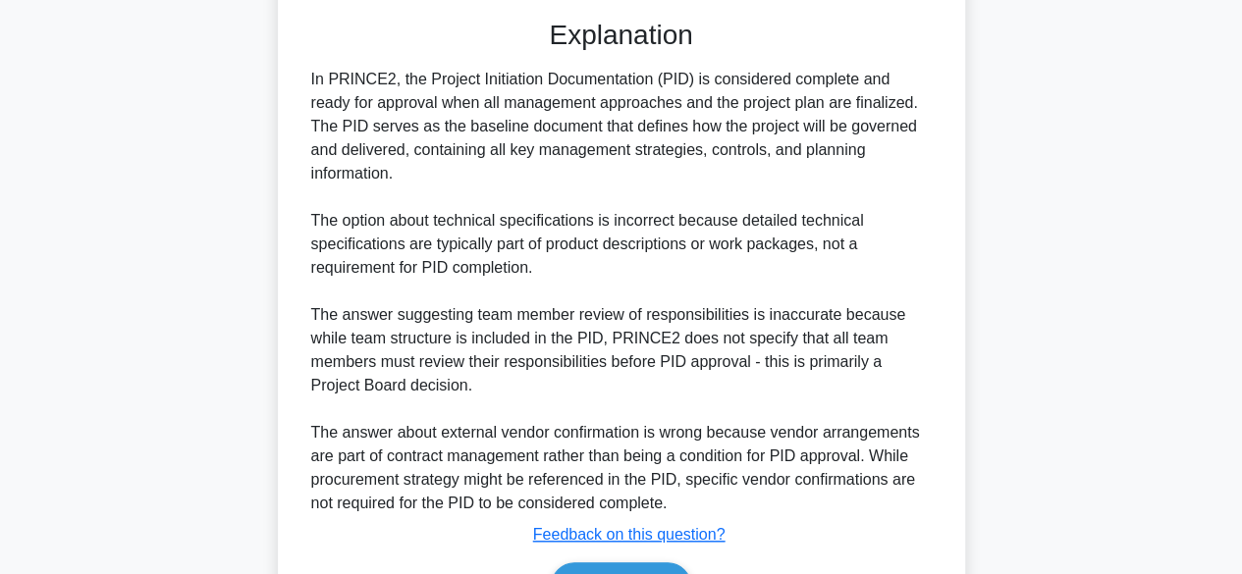
scroll to position [660, 0]
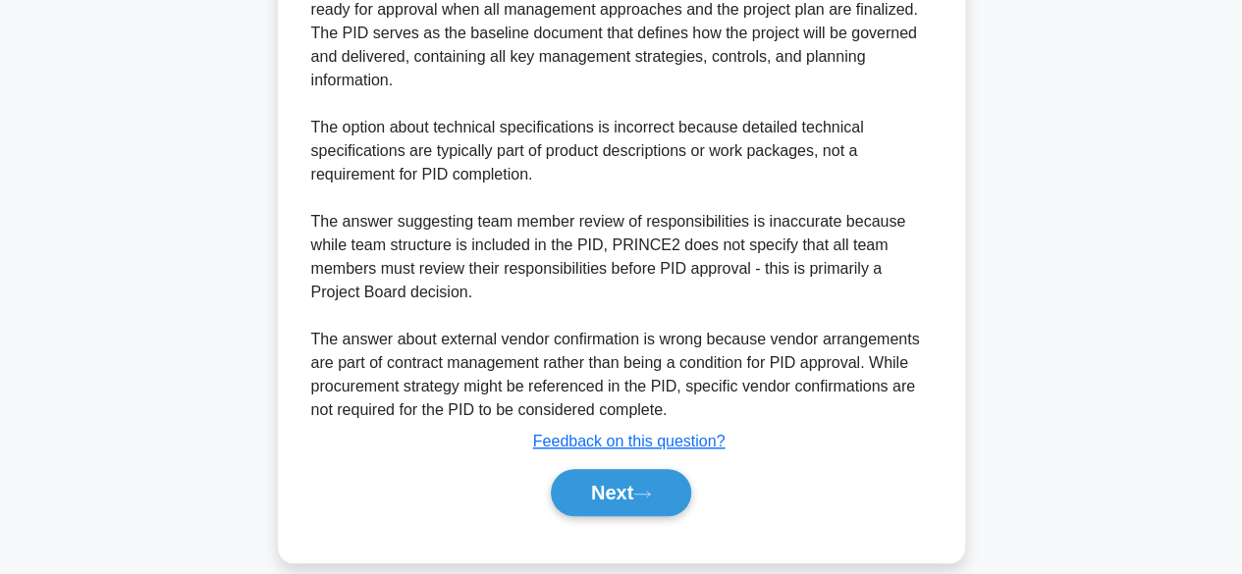
drag, startPoint x: 618, startPoint y: 470, endPoint x: 495, endPoint y: 496, distance: 125.4
click at [617, 470] on button "Next" at bounding box center [621, 492] width 140 height 47
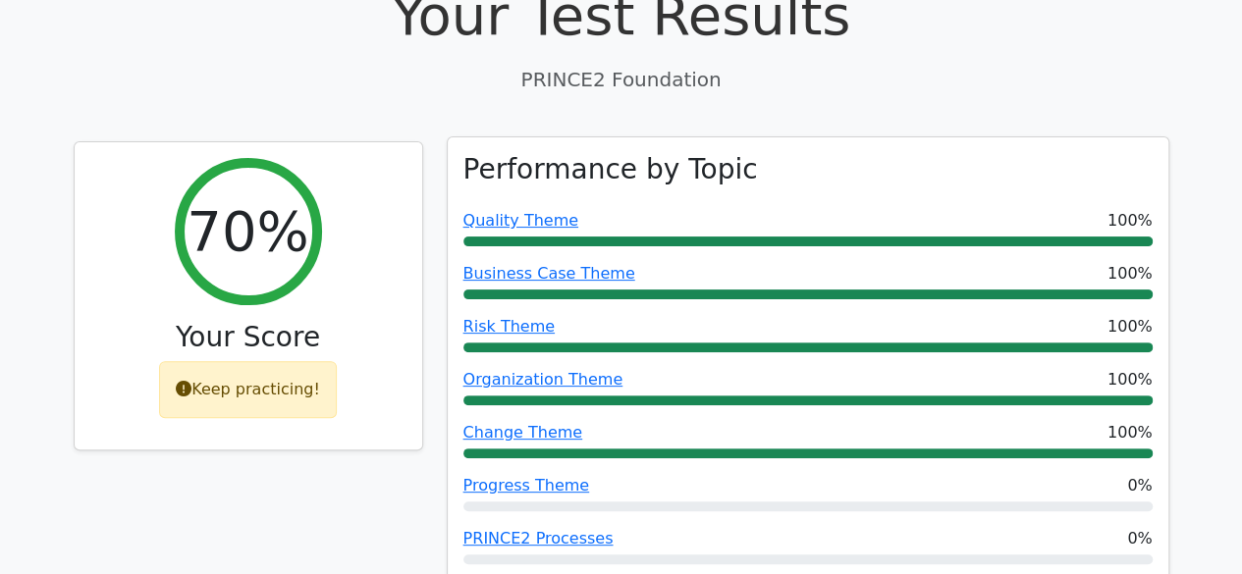
scroll to position [196, 0]
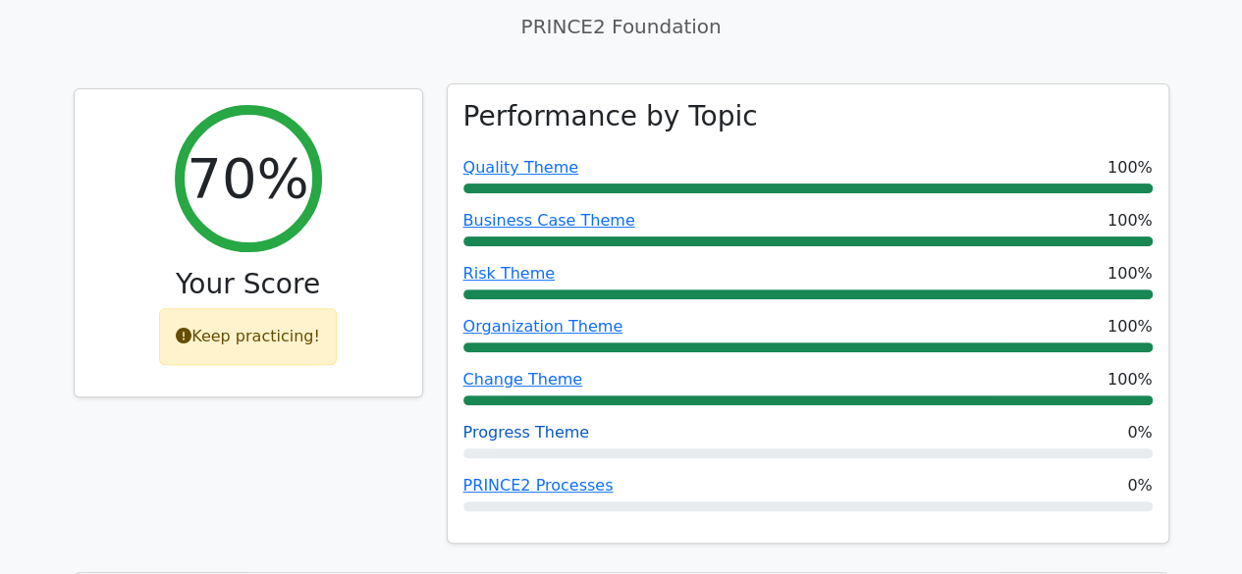
click at [542, 437] on link "Progress Theme" at bounding box center [527, 432] width 127 height 19
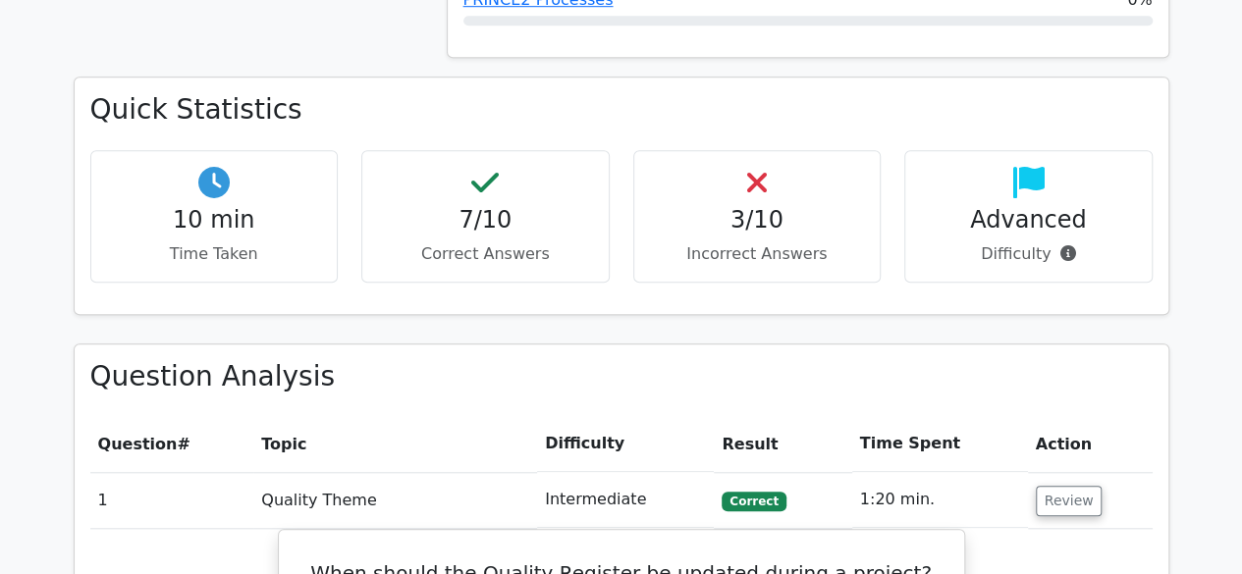
scroll to position [786, 0]
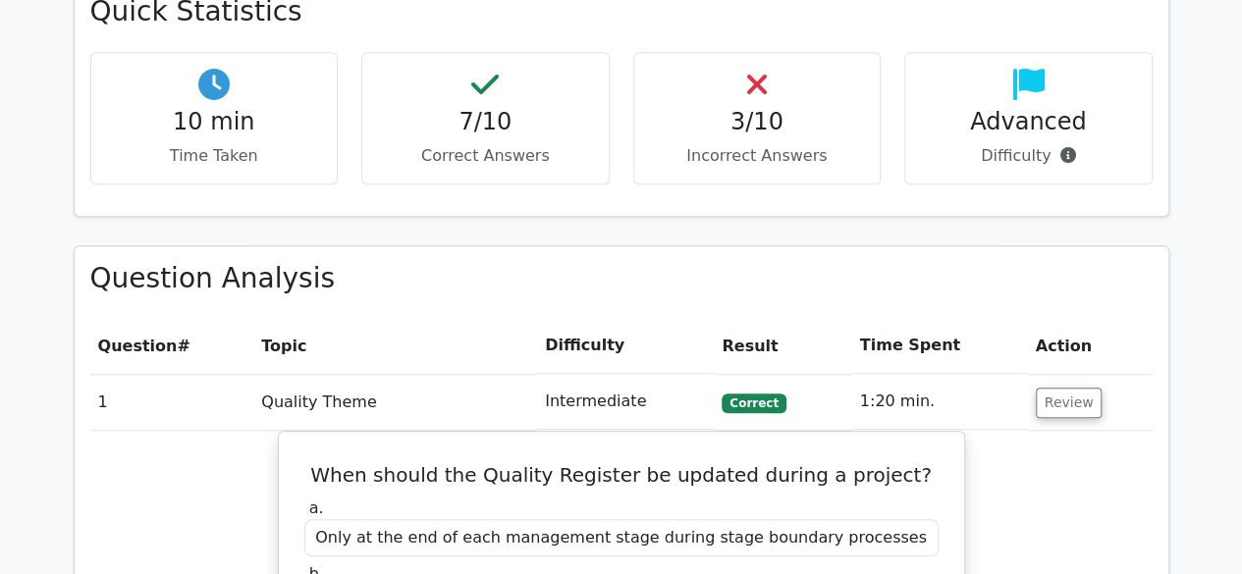
drag, startPoint x: 742, startPoint y: 113, endPoint x: 733, endPoint y: 129, distance: 18.5
click at [742, 115] on h4 "3/10" at bounding box center [757, 122] width 215 height 28
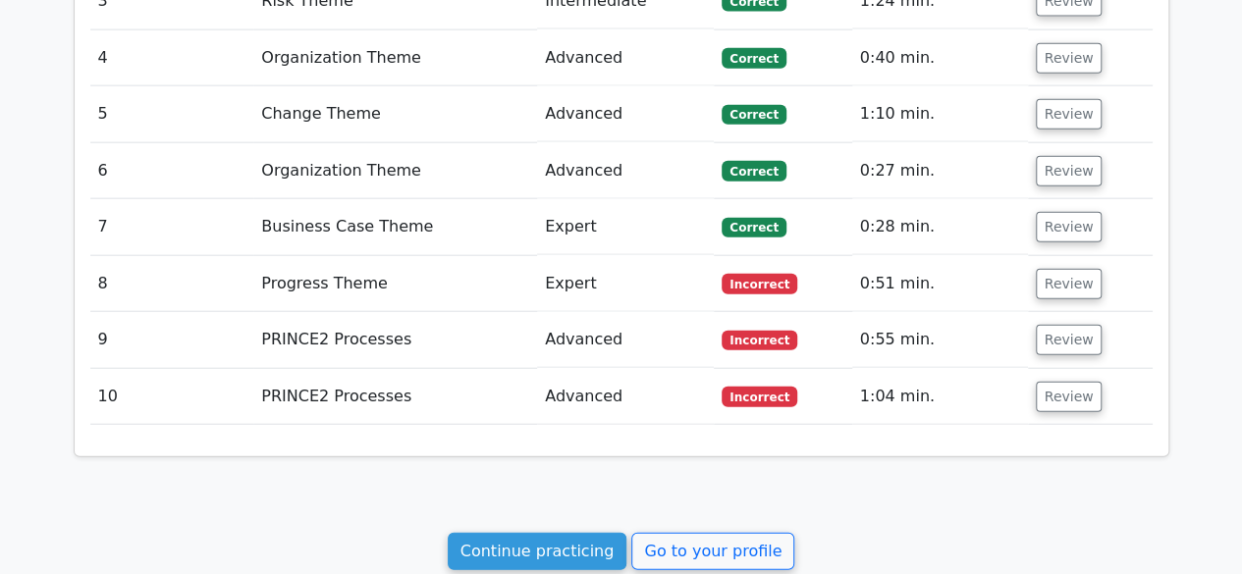
scroll to position [2357, 0]
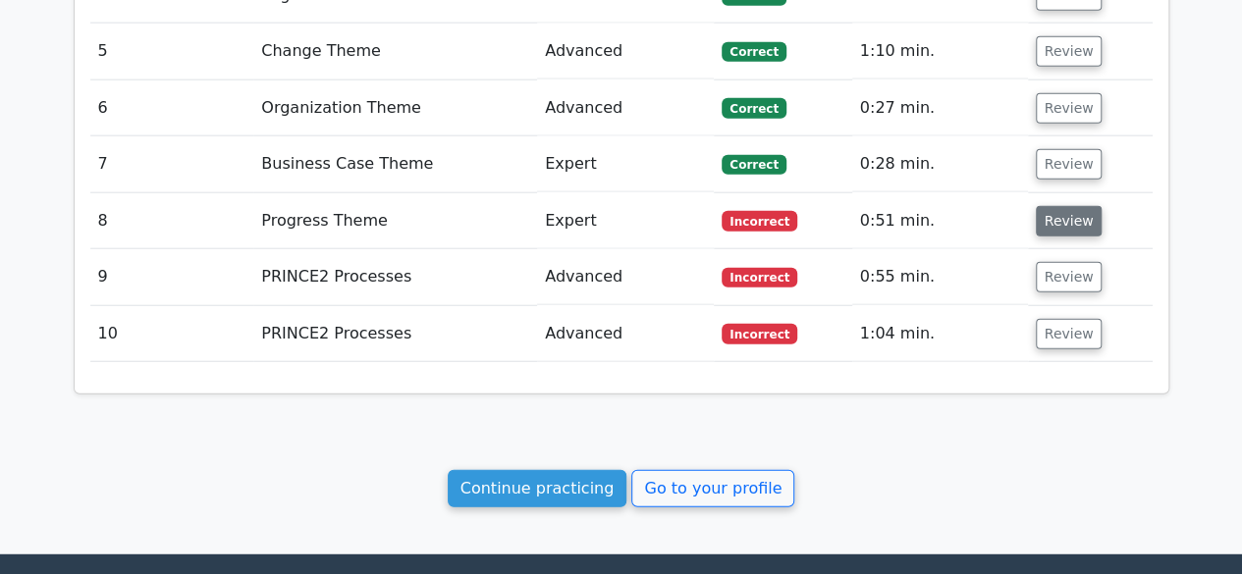
click at [1059, 206] on button "Review" at bounding box center [1069, 221] width 67 height 30
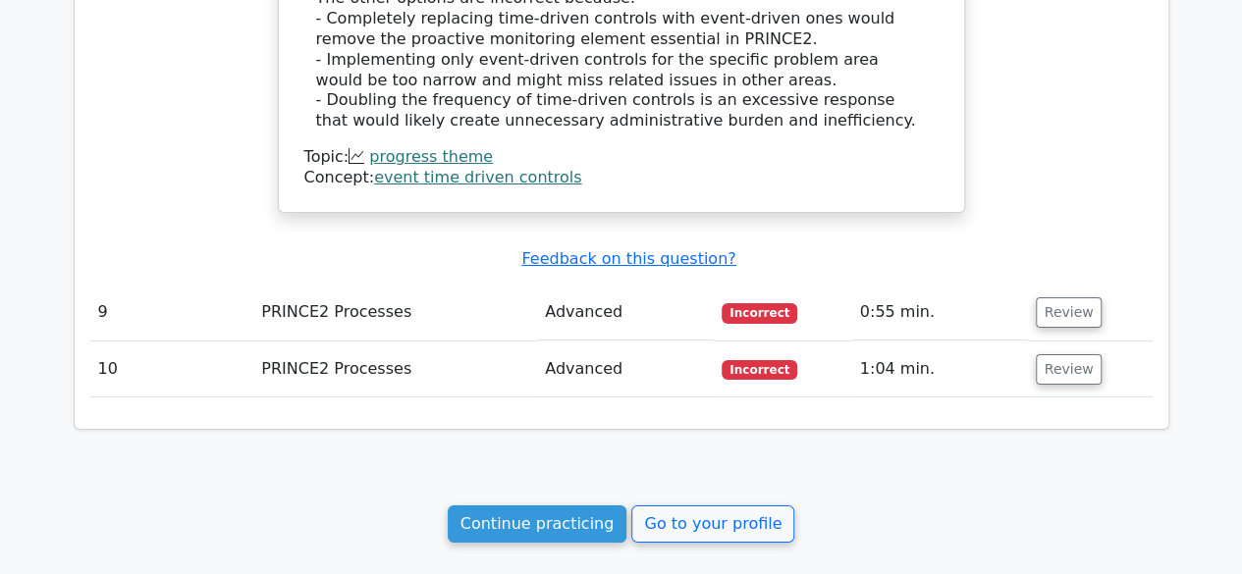
scroll to position [3317, 0]
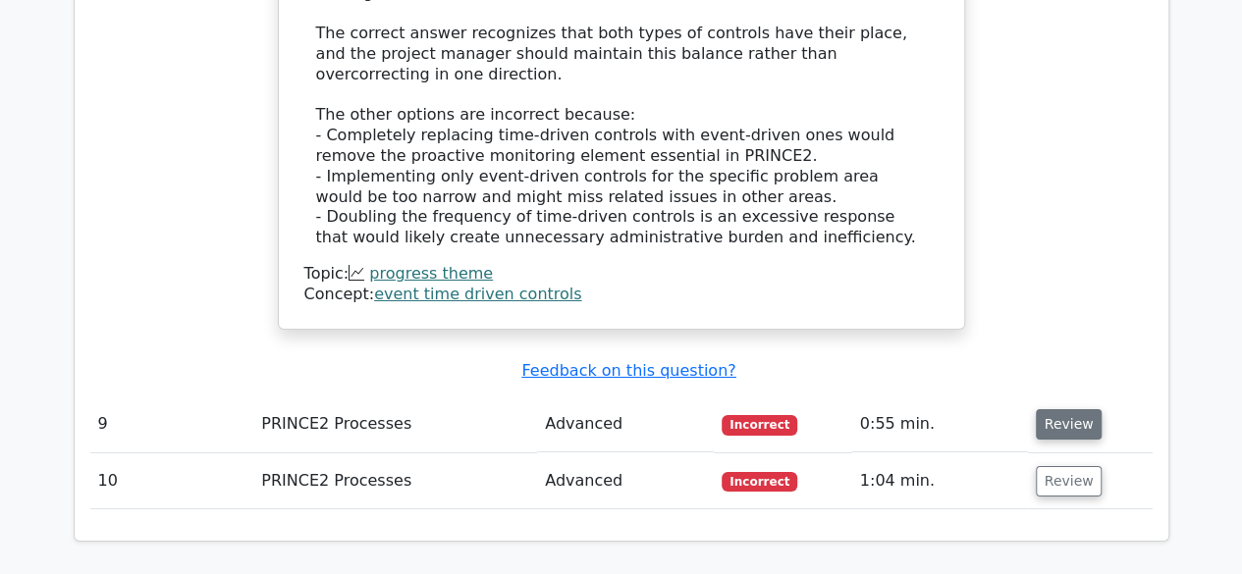
click at [1069, 409] on button "Review" at bounding box center [1069, 424] width 67 height 30
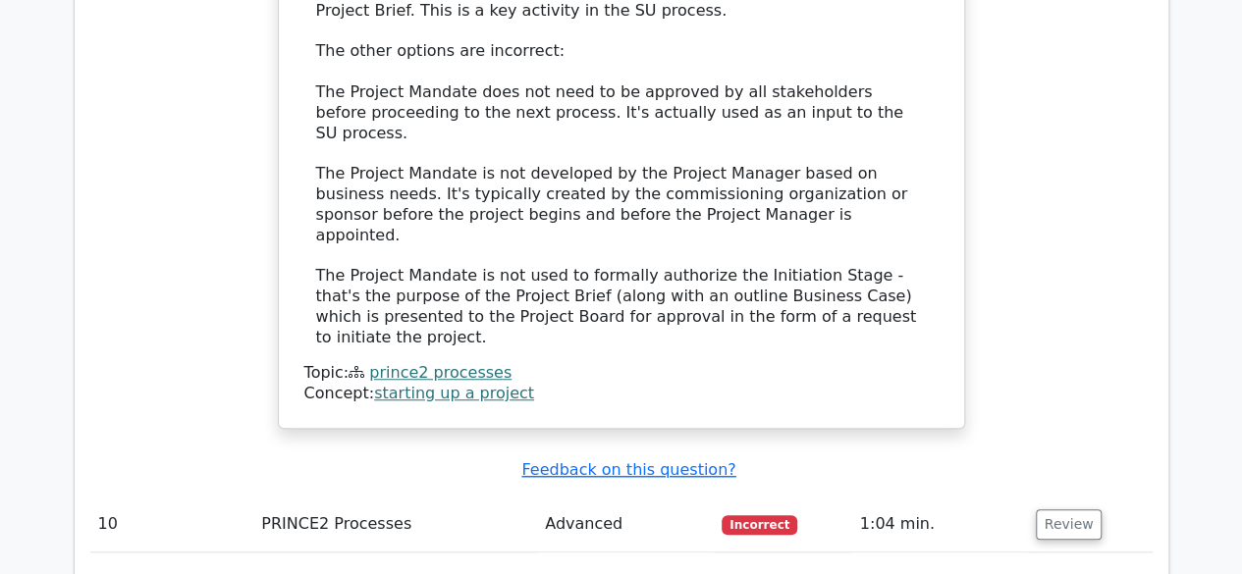
scroll to position [4397, 0]
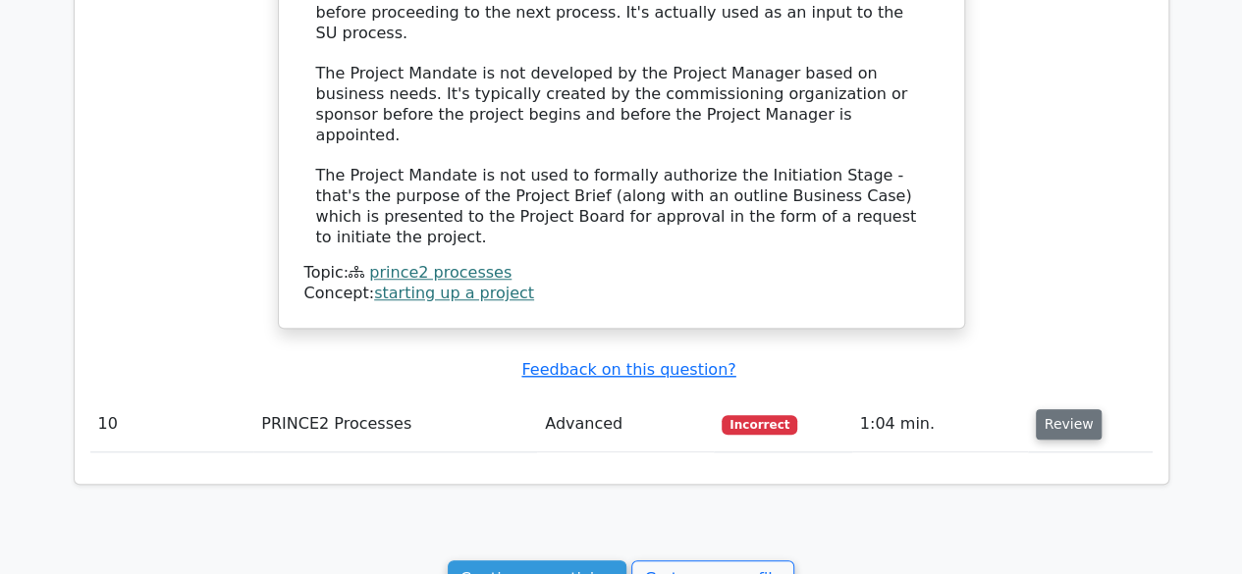
click at [1070, 409] on button "Review" at bounding box center [1069, 424] width 67 height 30
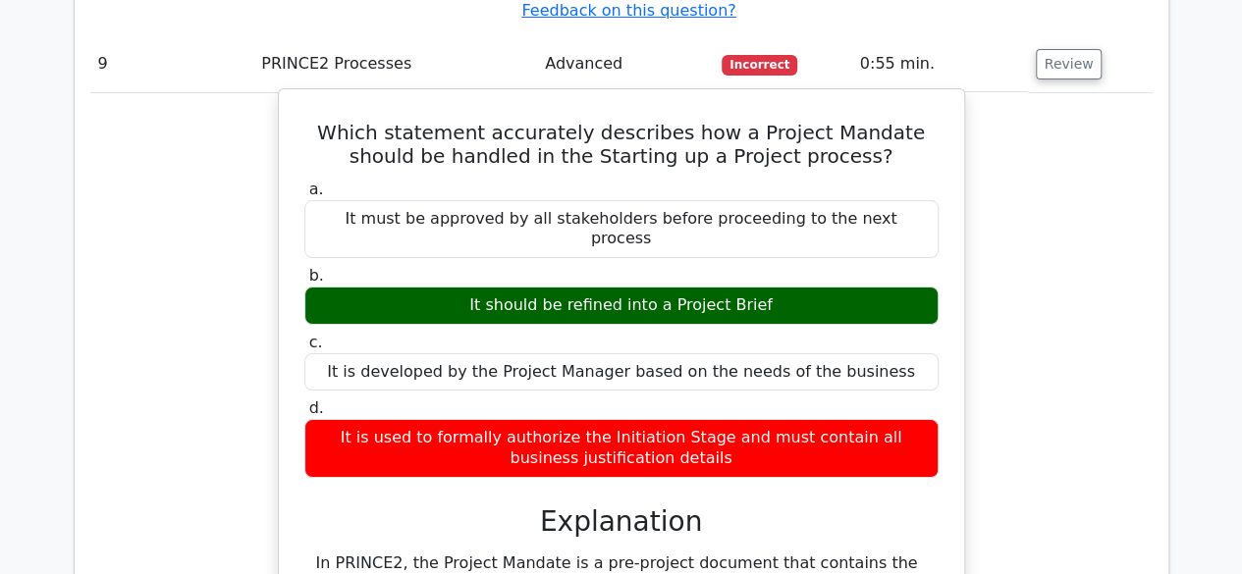
scroll to position [3612, 0]
